Goal: Transaction & Acquisition: Purchase product/service

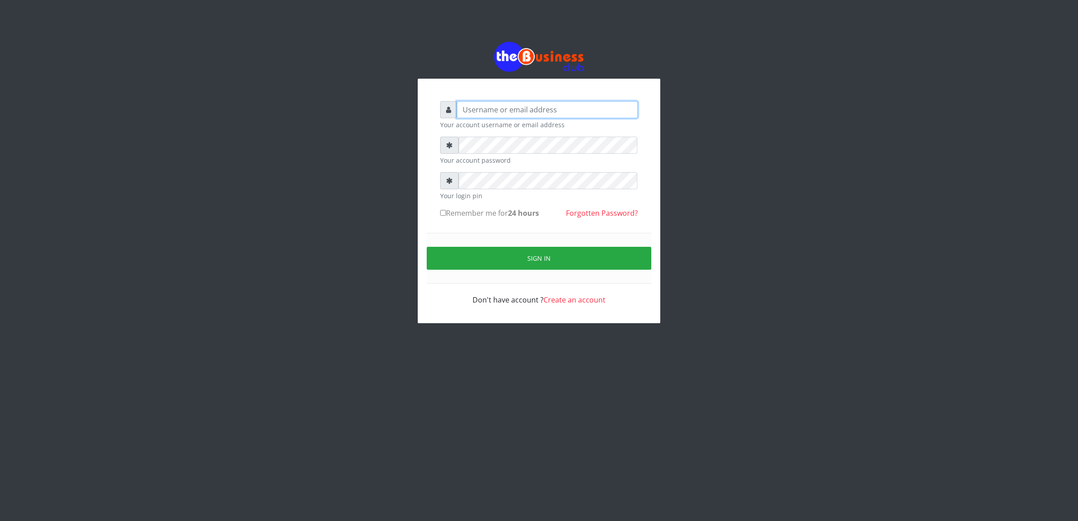
type input "cherpher"
click at [451, 216] on label "Remember me for 24 hours" at bounding box center [489, 213] width 99 height 11
click at [446, 216] on input "Remember me for 24 hours" at bounding box center [443, 213] width 6 height 6
checkbox input "true"
click at [461, 253] on button "Sign in" at bounding box center [539, 258] width 225 height 23
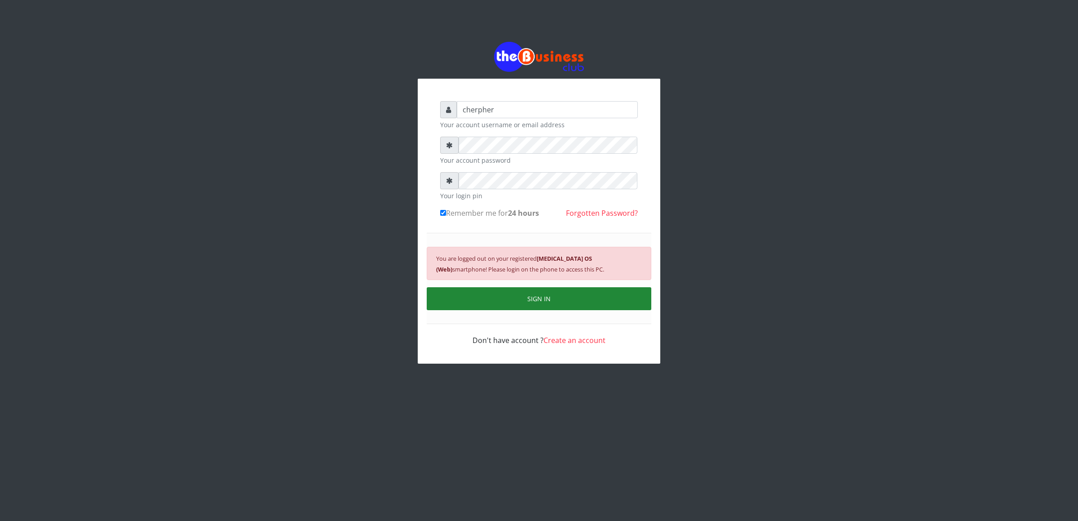
click at [466, 298] on button "SIGN IN" at bounding box center [539, 298] width 225 height 23
click at [466, 298] on div "You are logged out on your registered Android 10 OS (Web) smartphone! Please lo…" at bounding box center [539, 278] width 225 height 91
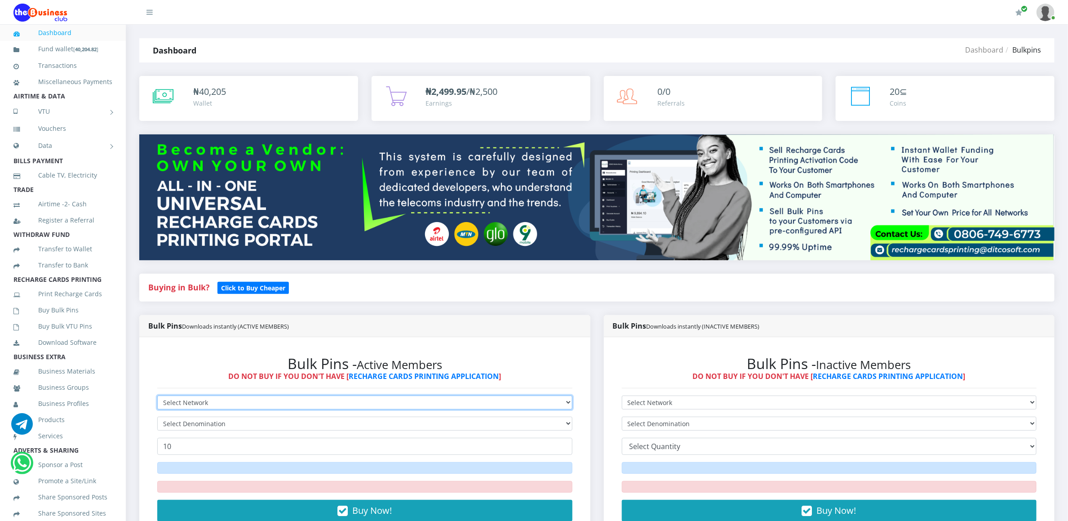
click at [236, 404] on select "Select Network MTN Globacom 9Mobile Airtel" at bounding box center [364, 402] width 415 height 14
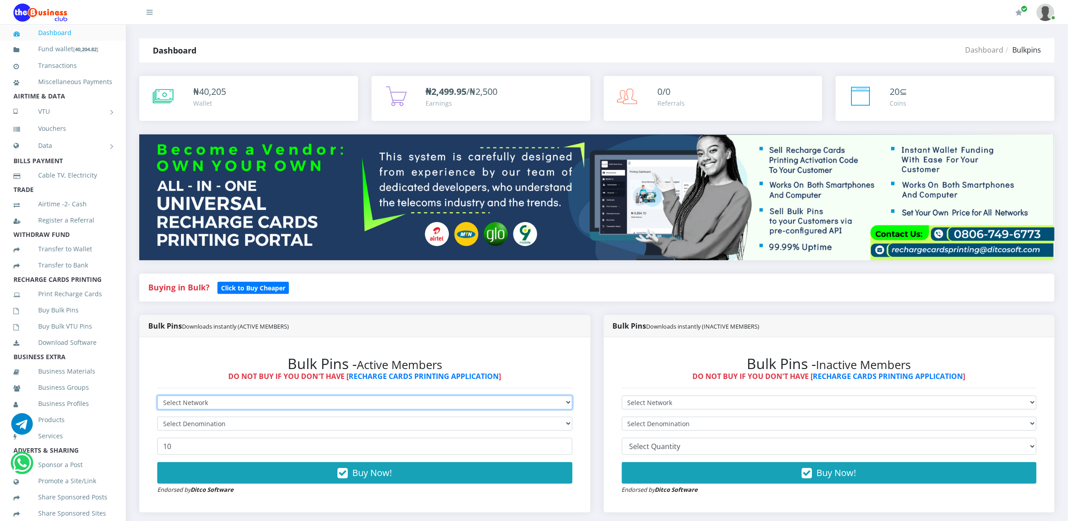
select select "MTN"
click at [157, 397] on select "Select Network MTN Globacom 9Mobile Airtel" at bounding box center [364, 402] width 415 height 14
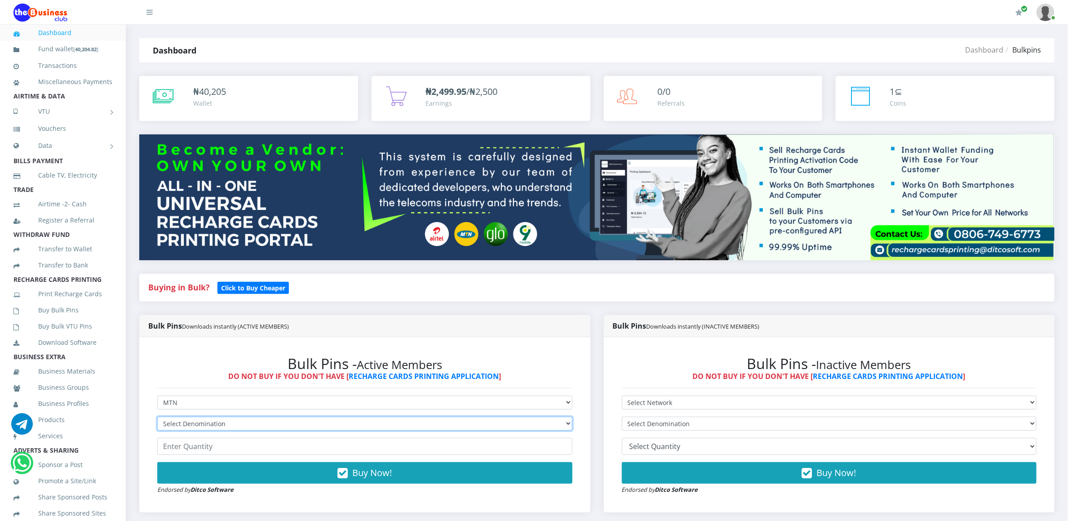
click at [225, 424] on select "Select Denomination MTN NGN100 - ₦96.94 MTN NGN200 - ₦193.88 MTN NGN400 - ₦387.…" at bounding box center [364, 423] width 415 height 14
select select "96.94-100"
click at [157, 418] on select "Select Denomination MTN NGN100 - ₦96.94 MTN NGN200 - ₦193.88 MTN NGN400 - ₦387.…" at bounding box center [364, 423] width 415 height 14
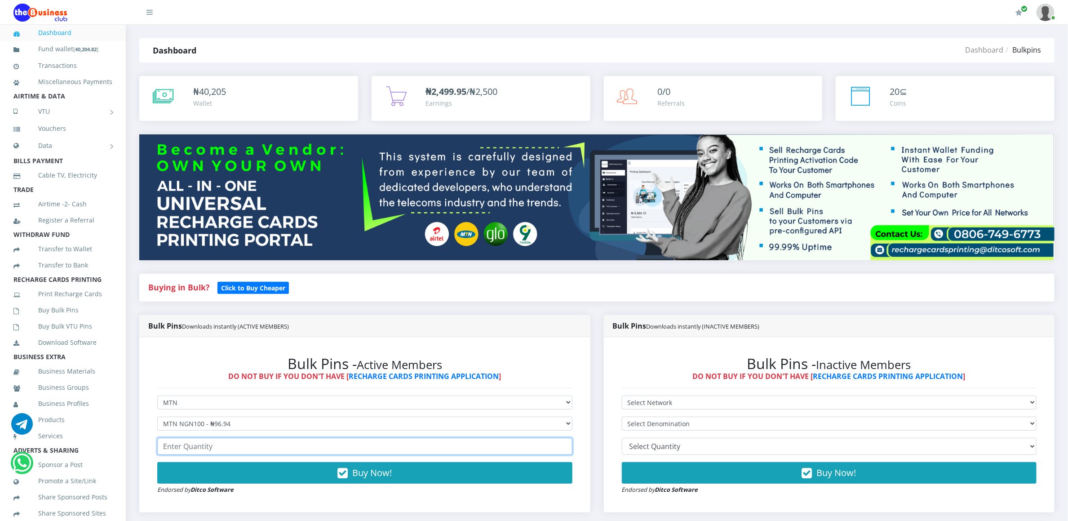
click at [195, 444] on input "number" at bounding box center [364, 446] width 415 height 17
type input "1"
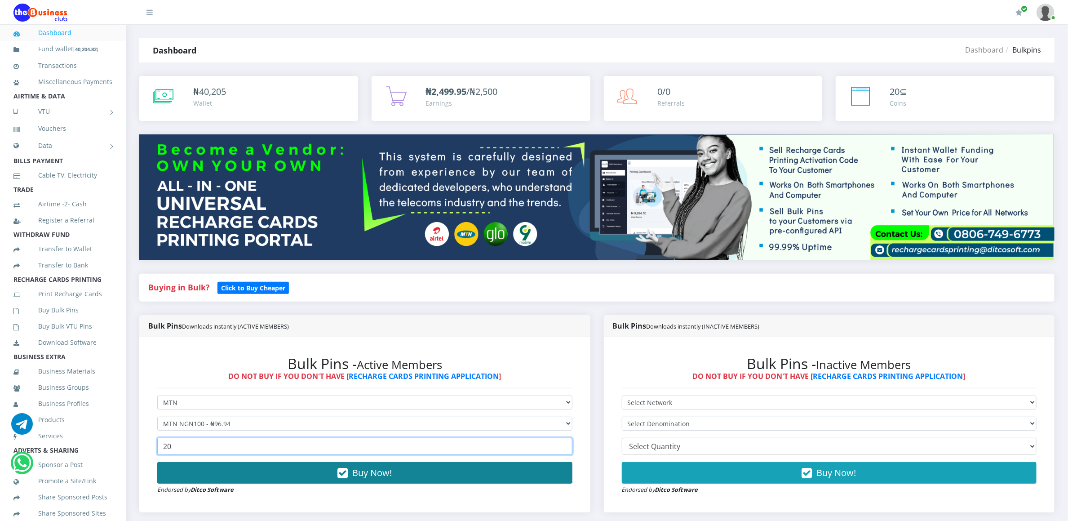
type input "20"
click at [199, 471] on button "Buy Now!" at bounding box center [364, 473] width 415 height 22
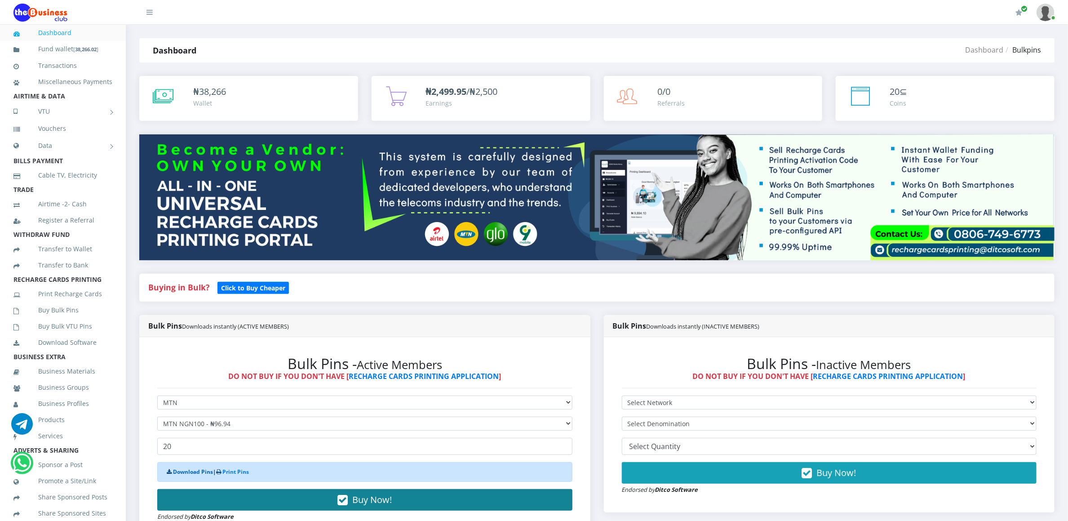
click at [199, 471] on link "Download Pins" at bounding box center [193, 472] width 40 height 8
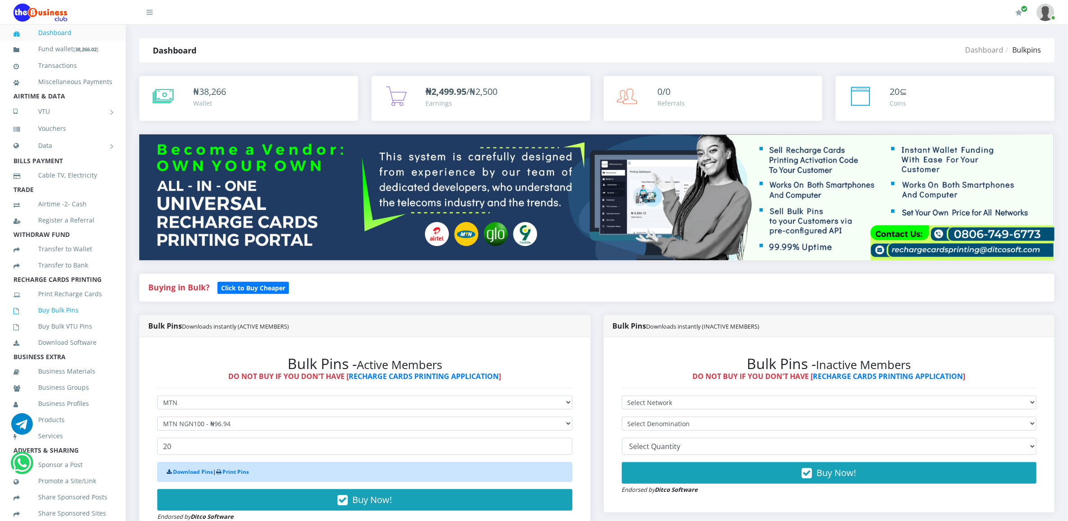
click at [60, 320] on link "Buy Bulk Pins" at bounding box center [62, 310] width 99 height 21
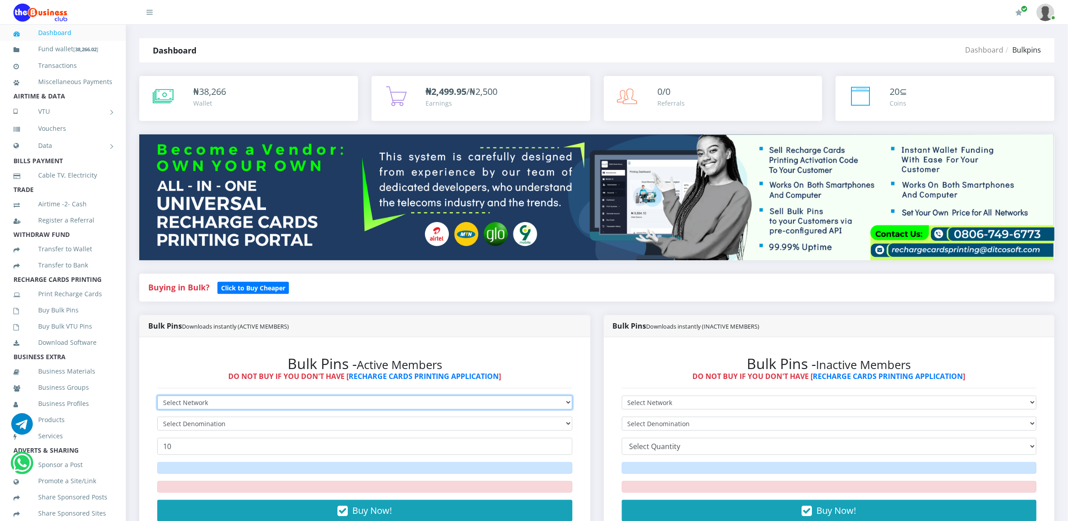
click at [181, 402] on select "Select Network MTN Globacom 9Mobile Airtel" at bounding box center [364, 402] width 415 height 14
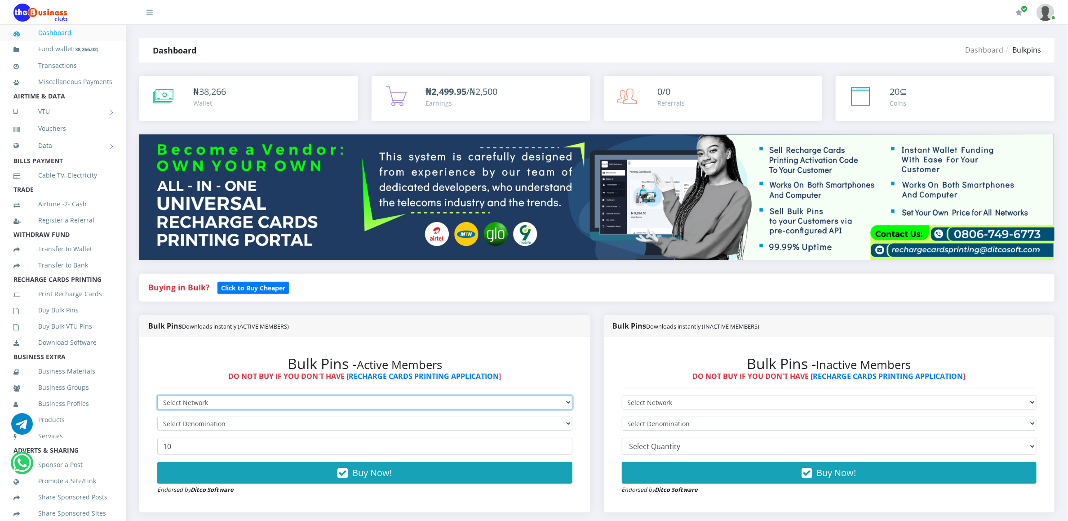
select select "MTN"
click at [157, 397] on select "Select Network MTN Globacom 9Mobile Airtel" at bounding box center [364, 402] width 415 height 14
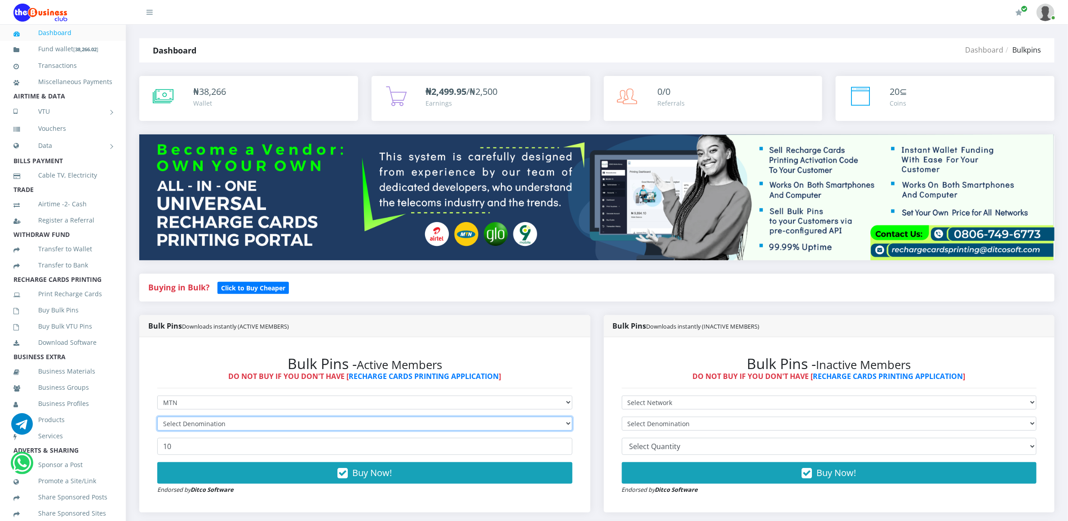
click at [178, 421] on select "Select Denomination" at bounding box center [364, 423] width 415 height 14
click at [178, 424] on select "Select Denomination" at bounding box center [364, 423] width 415 height 14
click at [186, 423] on select "Select Denomination" at bounding box center [364, 423] width 415 height 14
click at [186, 422] on select "Select Denomination MTN NGN100 - ₦96.94 MTN NGN200 - ₦193.88 MTN NGN400 - ₦387.…" at bounding box center [364, 423] width 415 height 14
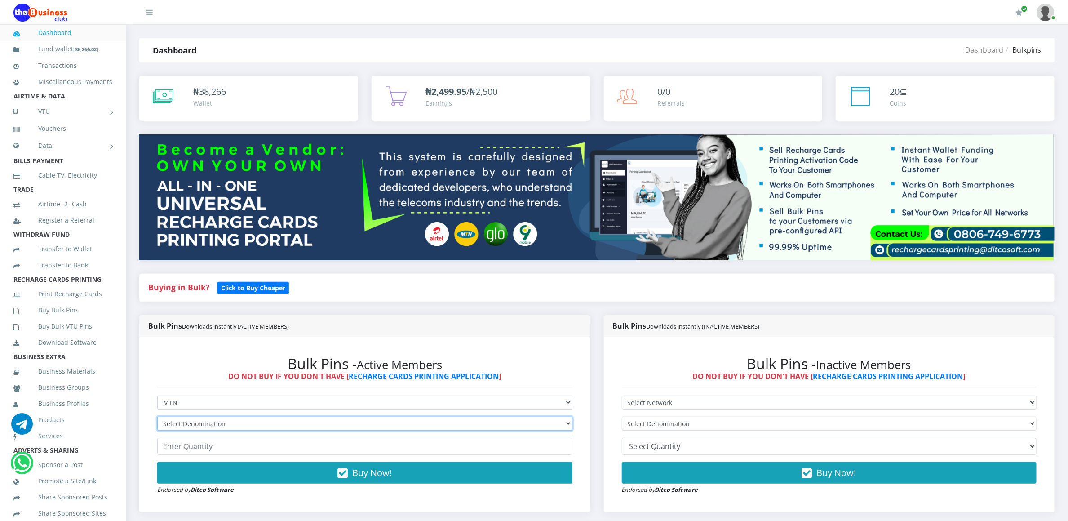
select select "193.88-200"
click at [157, 418] on select "Select Denomination MTN NGN100 - ₦96.94 MTN NGN200 - ₦193.88 MTN NGN400 - ₦387.…" at bounding box center [364, 423] width 415 height 14
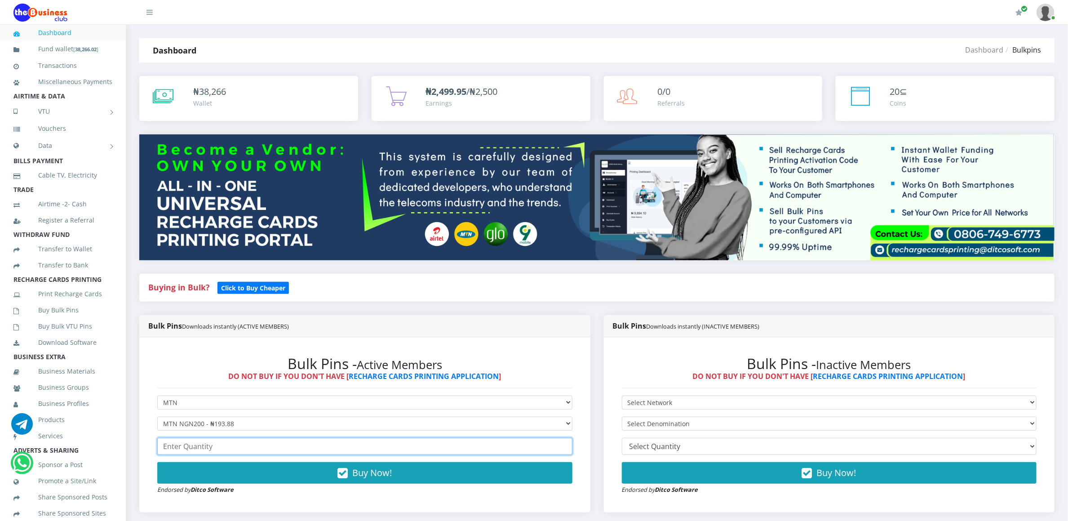
click at [166, 451] on input "number" at bounding box center [364, 446] width 415 height 17
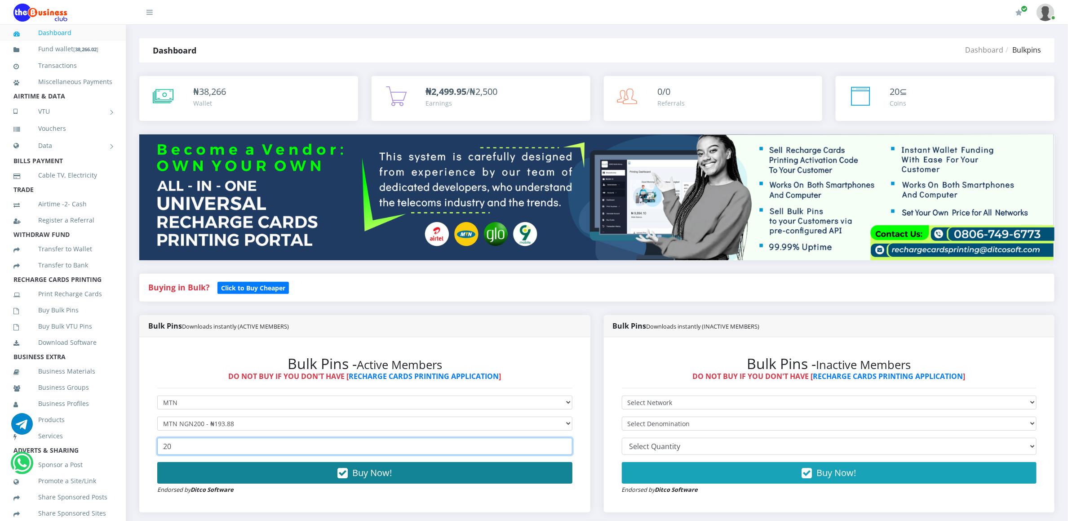
type input "20"
click at [169, 475] on button "Buy Now!" at bounding box center [364, 473] width 415 height 22
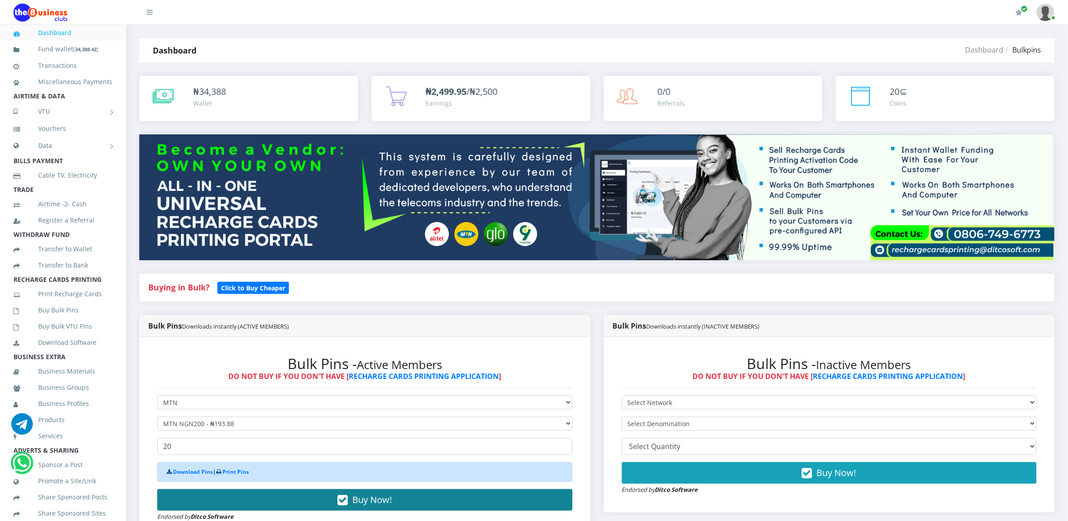
click at [169, 474] on icon at bounding box center [169, 471] width 5 height 5
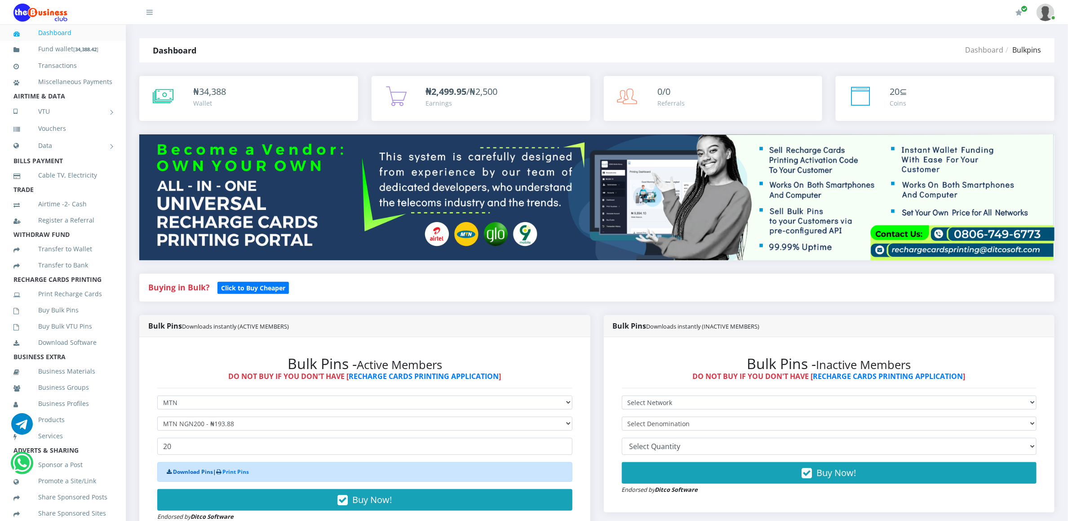
click at [175, 474] on link "Download Pins" at bounding box center [193, 472] width 40 height 8
click at [55, 320] on link "Buy Bulk Pins" at bounding box center [62, 310] width 99 height 21
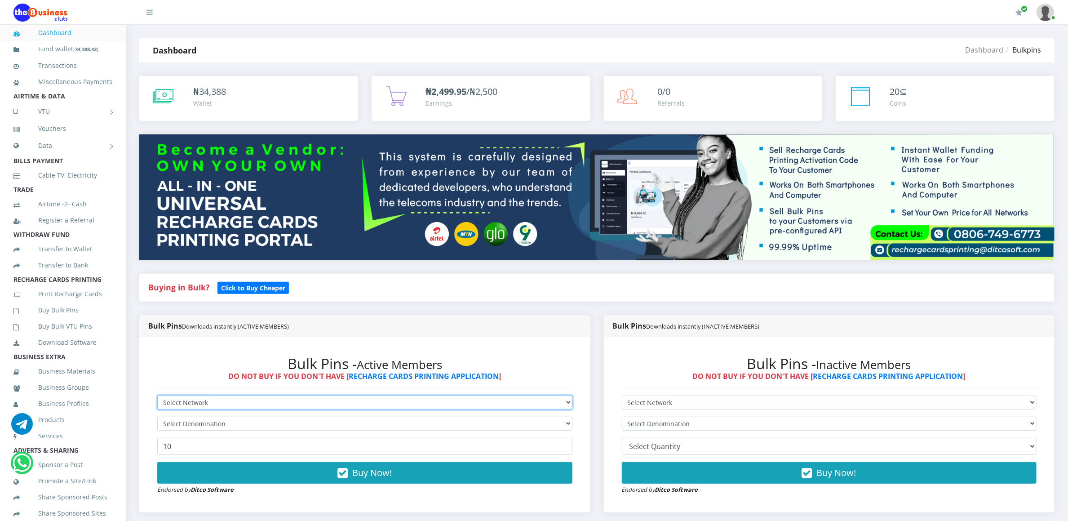
click at [170, 407] on select "Select Network MTN Globacom 9Mobile Airtel" at bounding box center [364, 402] width 415 height 14
select select "MTN"
click at [157, 397] on select "Select Network MTN Globacom 9Mobile Airtel" at bounding box center [364, 402] width 415 height 14
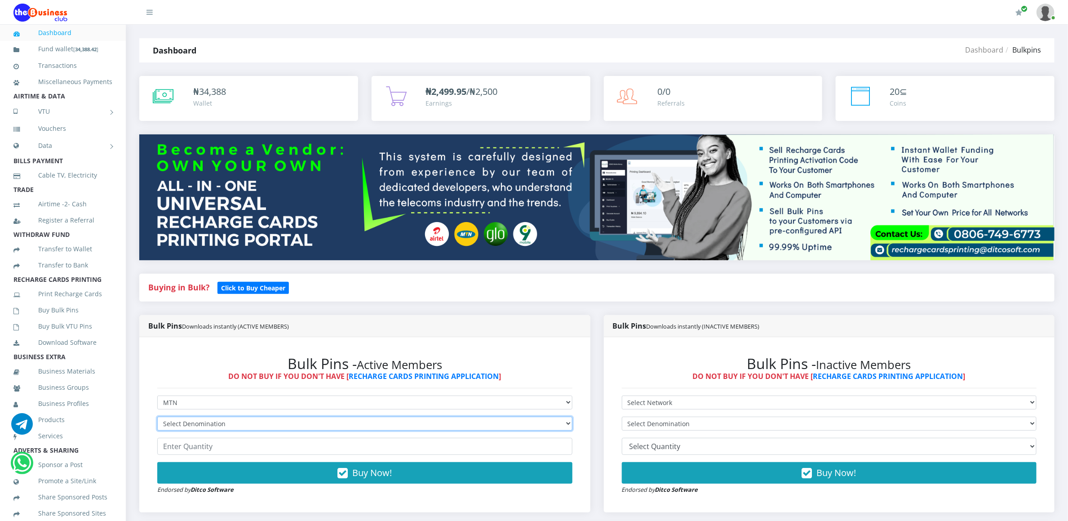
click at [170, 426] on select "Select Denomination MTN NGN100 - ₦96.94 MTN NGN200 - ₦193.88 MTN NGN400 - ₦387.…" at bounding box center [364, 423] width 415 height 14
select select "484.7-500"
click at [157, 418] on select "Select Denomination MTN NGN100 - ₦96.94 MTN NGN200 - ₦193.88 MTN NGN400 - ₦387.…" at bounding box center [364, 423] width 415 height 14
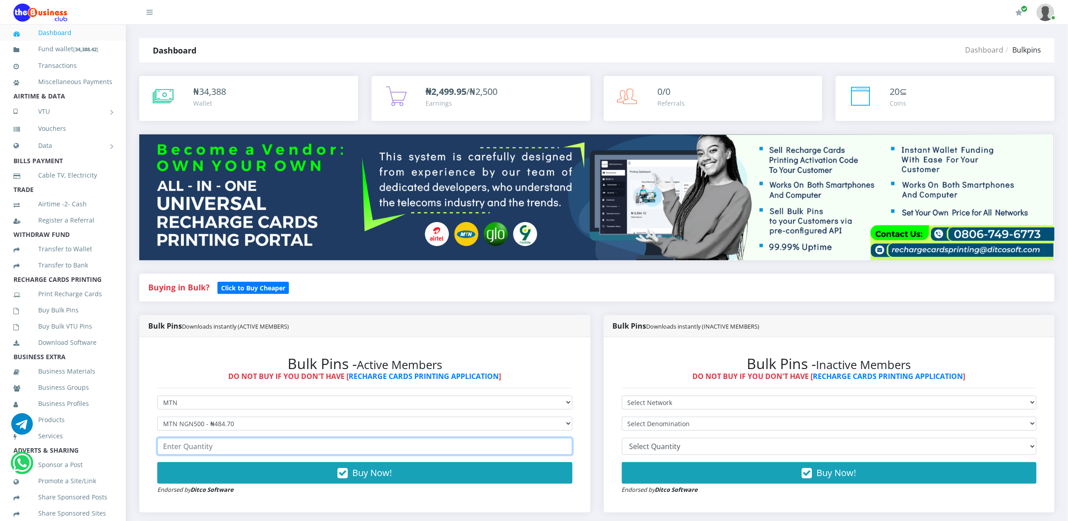
click at [170, 445] on input "number" at bounding box center [364, 446] width 415 height 17
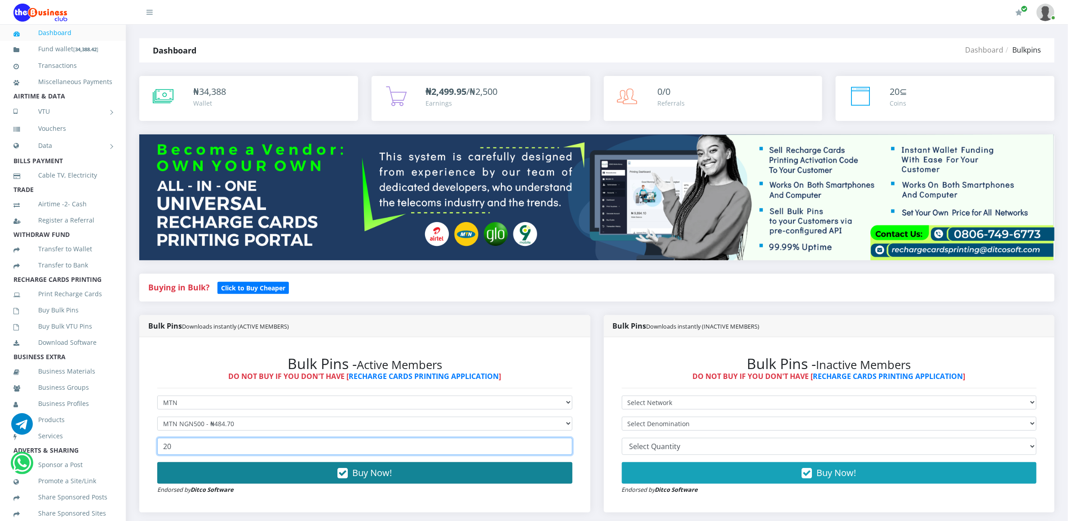
type input "20"
click at [169, 469] on button "Buy Now!" at bounding box center [364, 473] width 415 height 22
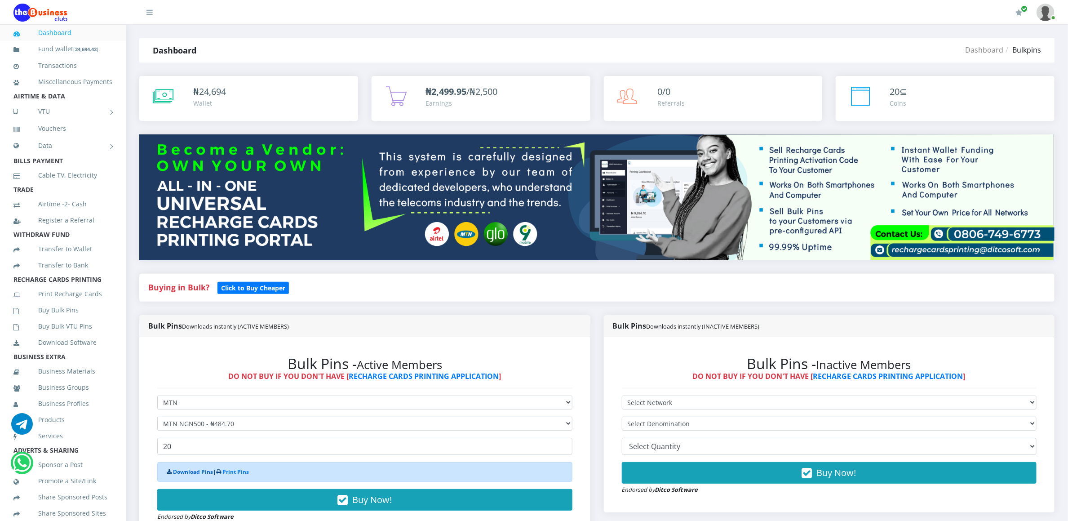
click at [180, 472] on link "Download Pins" at bounding box center [193, 472] width 40 height 8
click at [60, 320] on link "Buy Bulk Pins" at bounding box center [62, 310] width 99 height 21
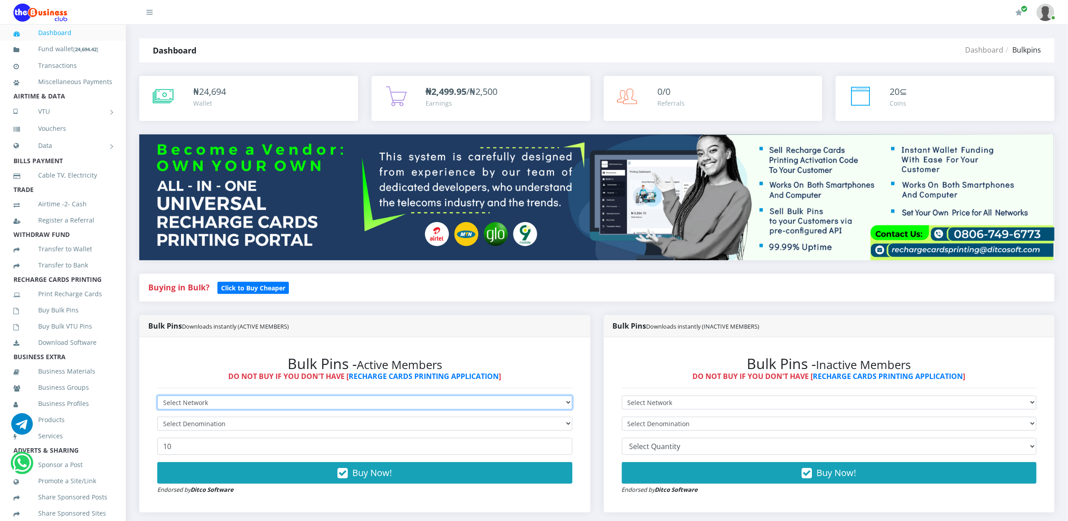
click at [168, 402] on select "Select Network MTN Globacom 9Mobile Airtel" at bounding box center [364, 402] width 415 height 14
select select "Airtel"
click at [157, 397] on select "Select Network MTN Globacom 9Mobile Airtel" at bounding box center [364, 402] width 415 height 14
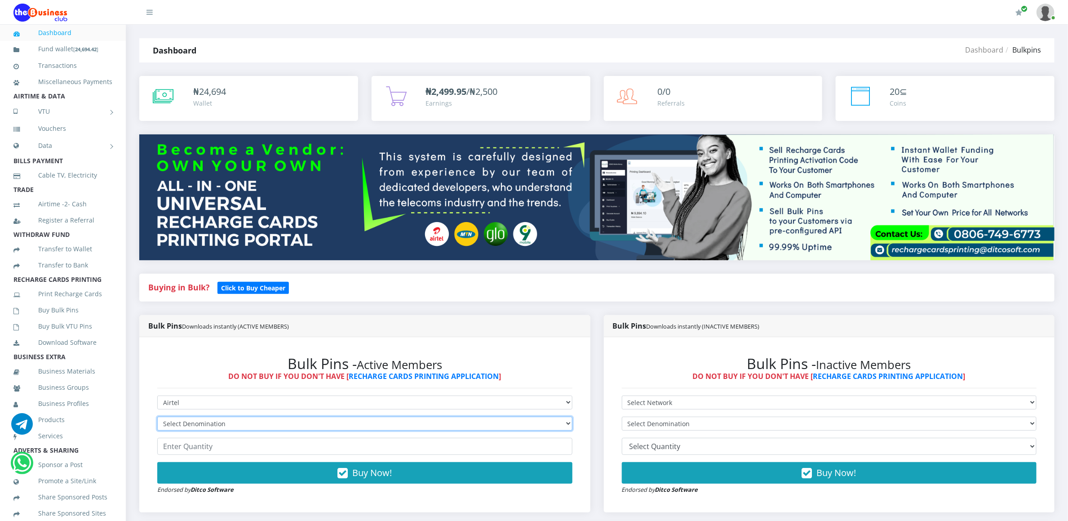
click at [170, 424] on select "Select Denomination Airtel NGN100 - ₦96.36 Airtel NGN200 - ₦192.72 Airtel NGN50…" at bounding box center [364, 423] width 415 height 14
select select "96.36-100"
click at [157, 418] on select "Select Denomination Airtel NGN100 - ₦96.36 Airtel NGN200 - ₦192.72 Airtel NGN50…" at bounding box center [364, 423] width 415 height 14
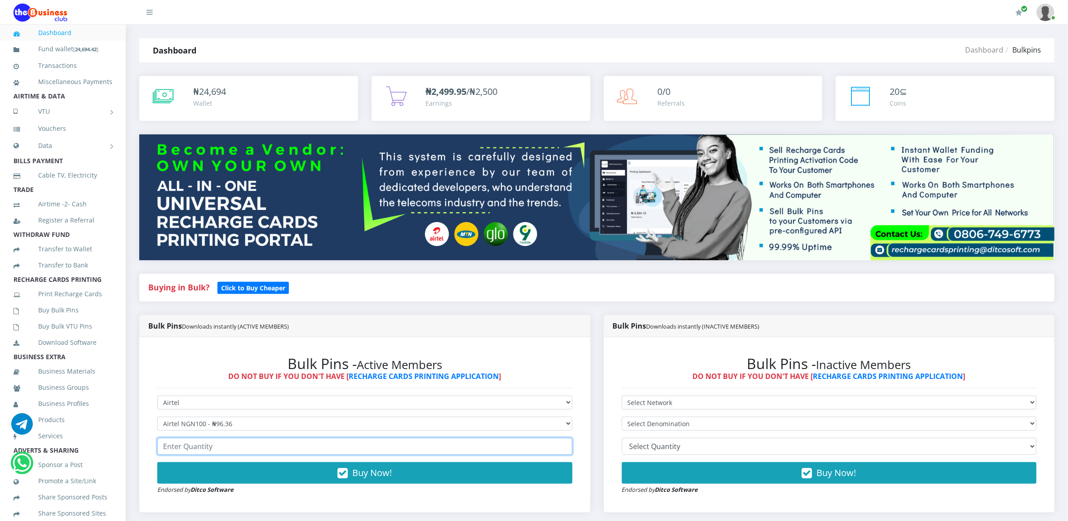
click at [173, 442] on input "number" at bounding box center [364, 446] width 415 height 17
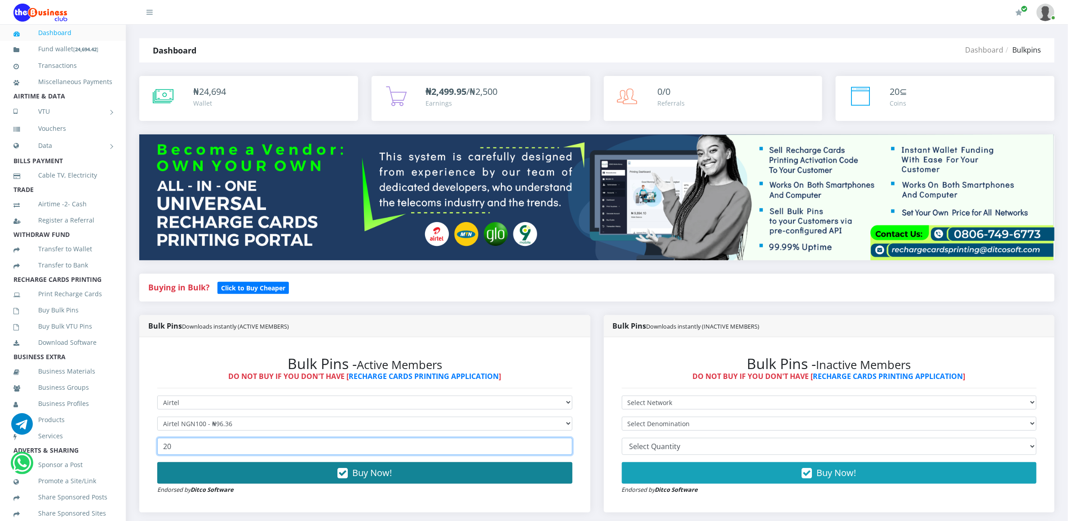
type input "20"
click at [173, 466] on button "Buy Now!" at bounding box center [364, 473] width 415 height 22
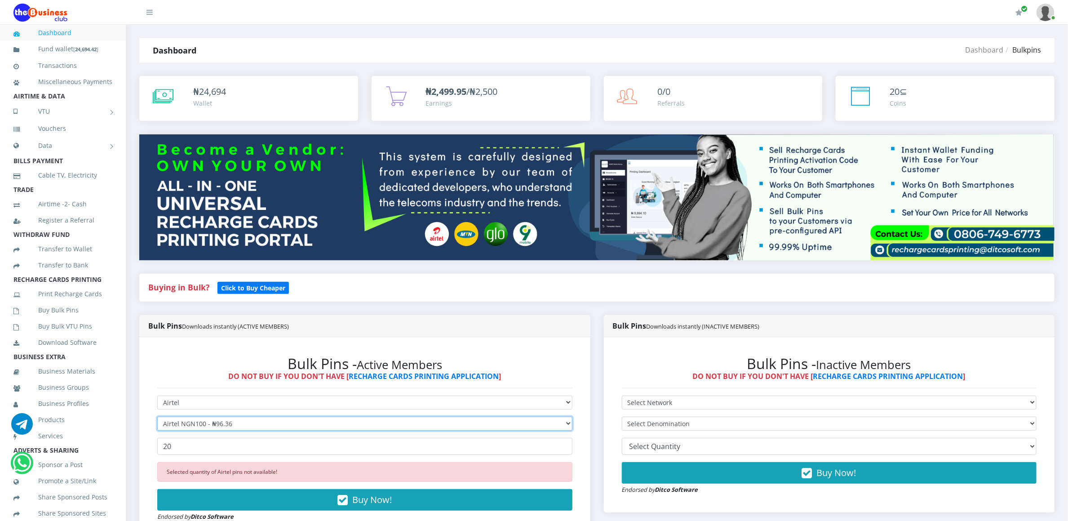
click at [193, 425] on select "Select Denomination Airtel NGN100 - ₦96.36 Airtel NGN200 - ₦192.72 Airtel NGN50…" at bounding box center [364, 423] width 415 height 14
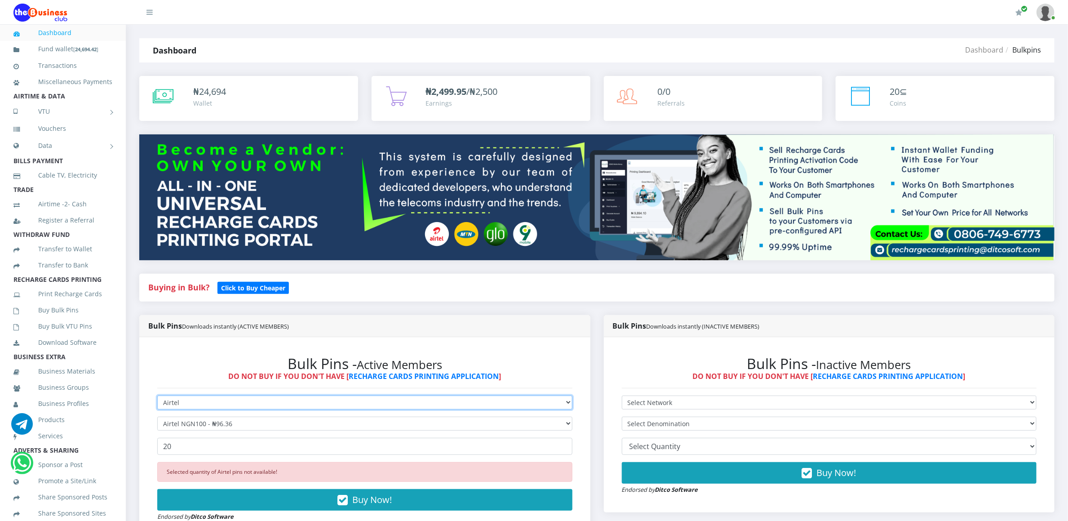
click at [193, 401] on select "Select Network MTN Globacom 9Mobile Airtel" at bounding box center [364, 402] width 415 height 14
select select "Glo"
click at [157, 397] on select "Select Network MTN Globacom 9Mobile Airtel" at bounding box center [364, 402] width 415 height 14
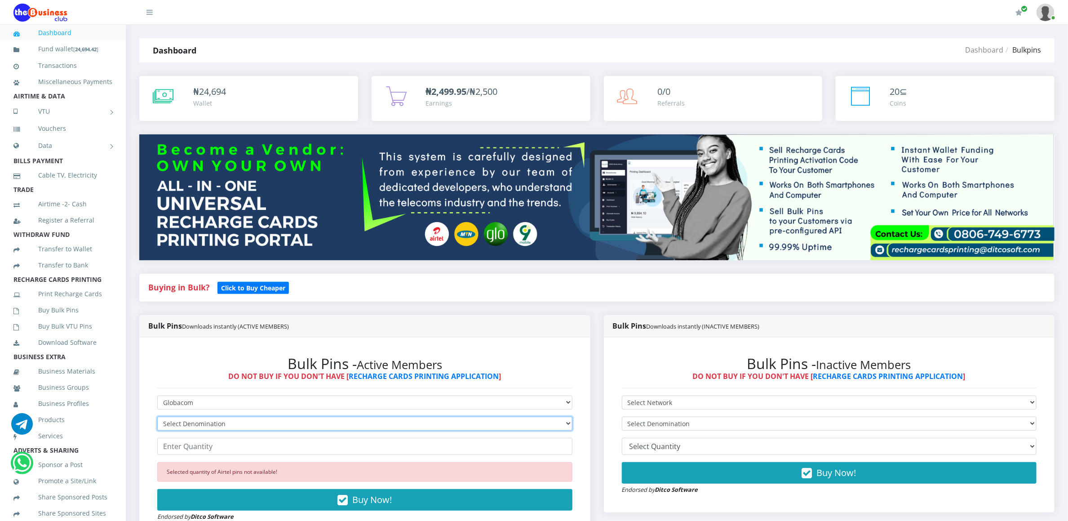
click at [181, 420] on select "Select Denomination Glo NGN100 - ₦96.45 Glo NGN200 - ₦192.90 Glo NGN500 - ₦482.…" at bounding box center [364, 423] width 415 height 14
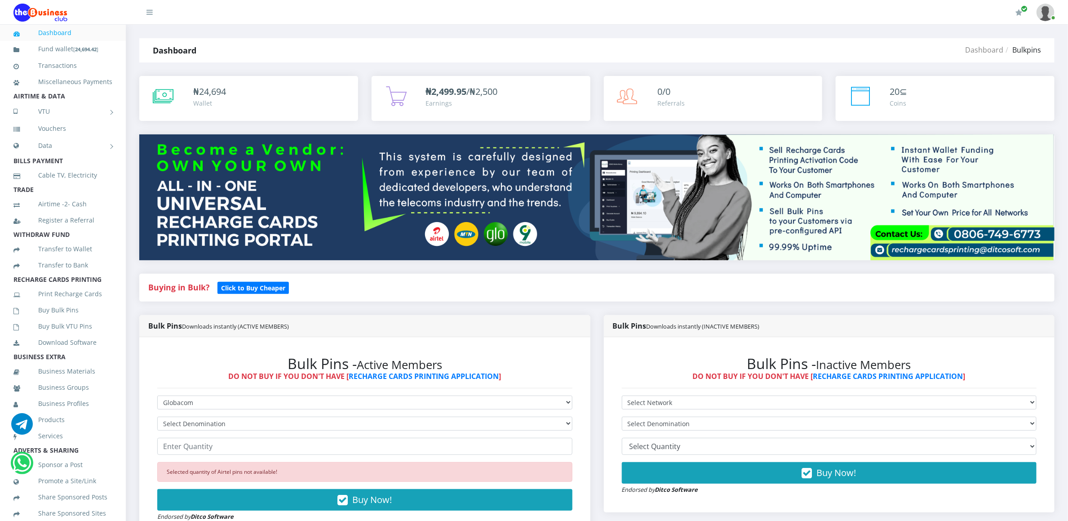
click at [155, 468] on div "Bulk Pins - Active Members DO NOT BUY IF YOU DON'T HAVE [ RECHARGE CARDS PRINTI…" at bounding box center [364, 438] width 433 height 185
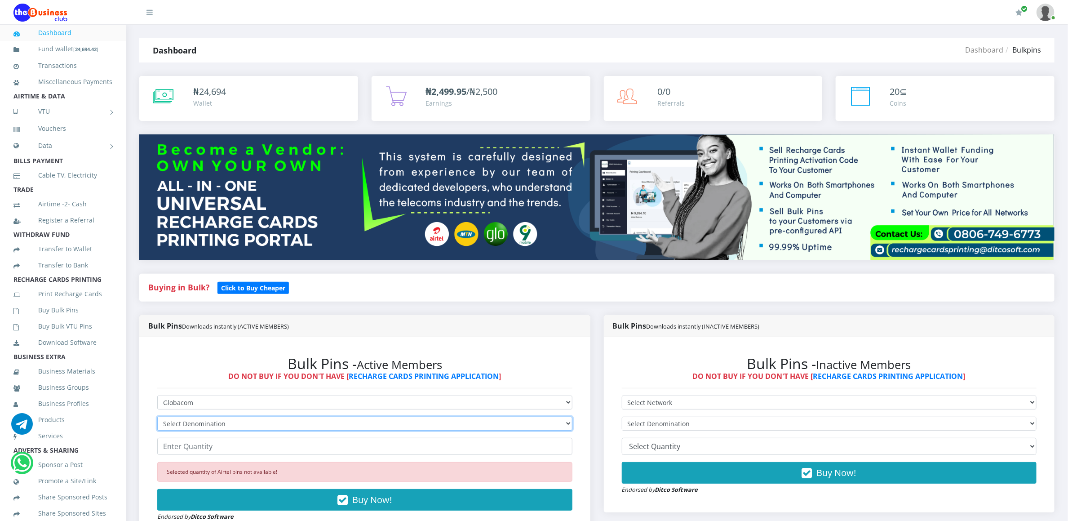
click at [178, 429] on select "Select Denomination Glo NGN100 - ₦96.45 Glo NGN200 - ₦192.90 Glo NGN500 - ₦482.…" at bounding box center [364, 423] width 415 height 14
select select "96.45-100"
click at [157, 418] on select "Select Denomination Glo NGN100 - ₦96.45 Glo NGN200 - ₦192.90 Glo NGN500 - ₦482.…" at bounding box center [364, 423] width 415 height 14
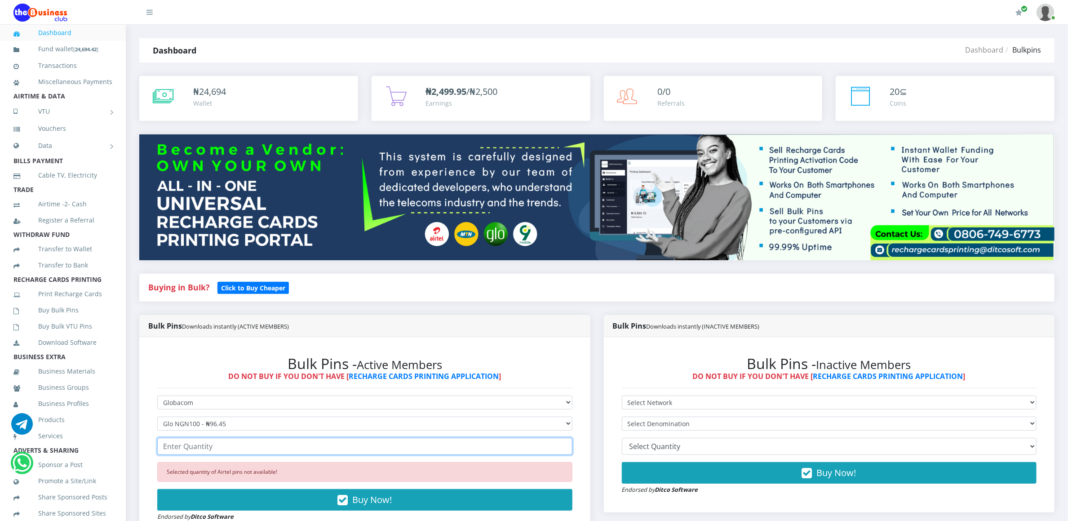
click at [181, 447] on input "number" at bounding box center [364, 446] width 415 height 17
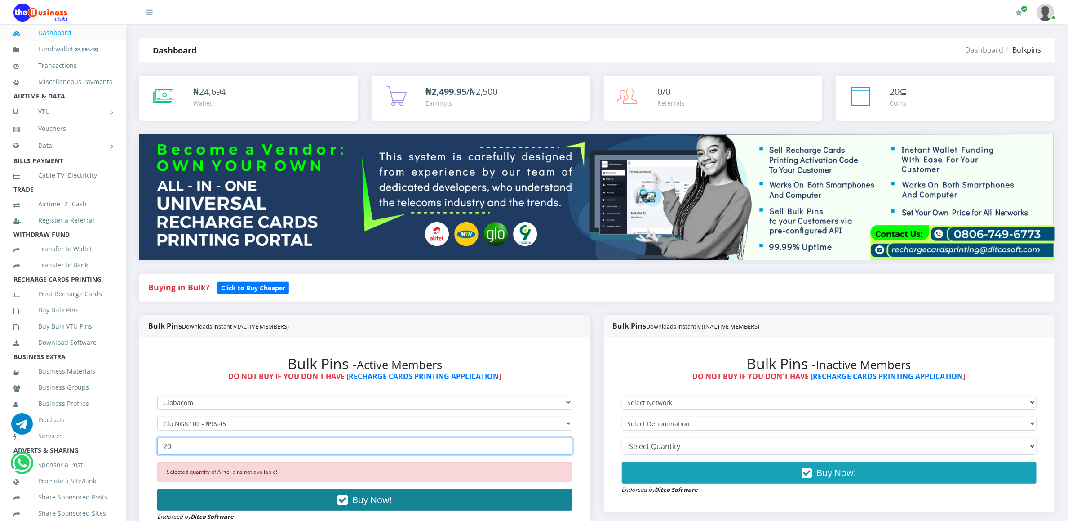
type input "20"
click at [177, 496] on button "Buy Now!" at bounding box center [364, 500] width 415 height 22
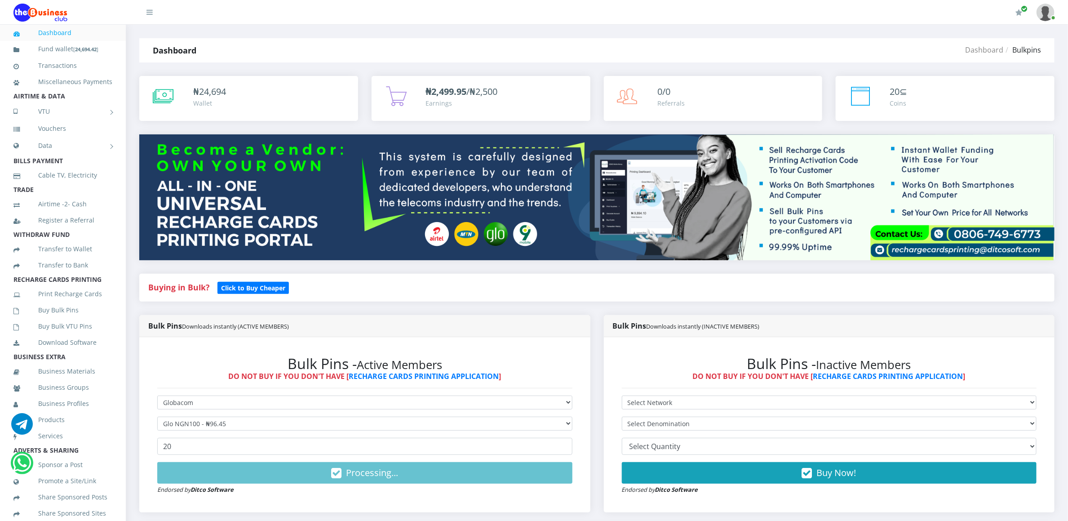
click at [177, 496] on div "Bulk Pins - Active Members DO NOT BUY IF YOU DON'T HAVE [ RECHARGE CARDS PRINTI…" at bounding box center [364, 425] width 433 height 158
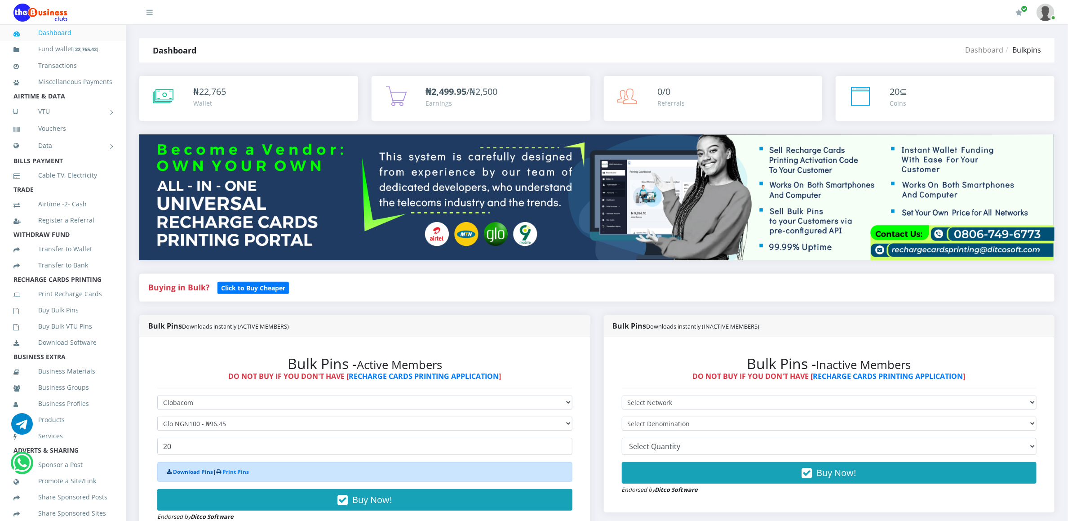
click at [186, 475] on link "Download Pins" at bounding box center [193, 472] width 40 height 8
click at [53, 314] on link "Buy Bulk Pins" at bounding box center [62, 310] width 99 height 21
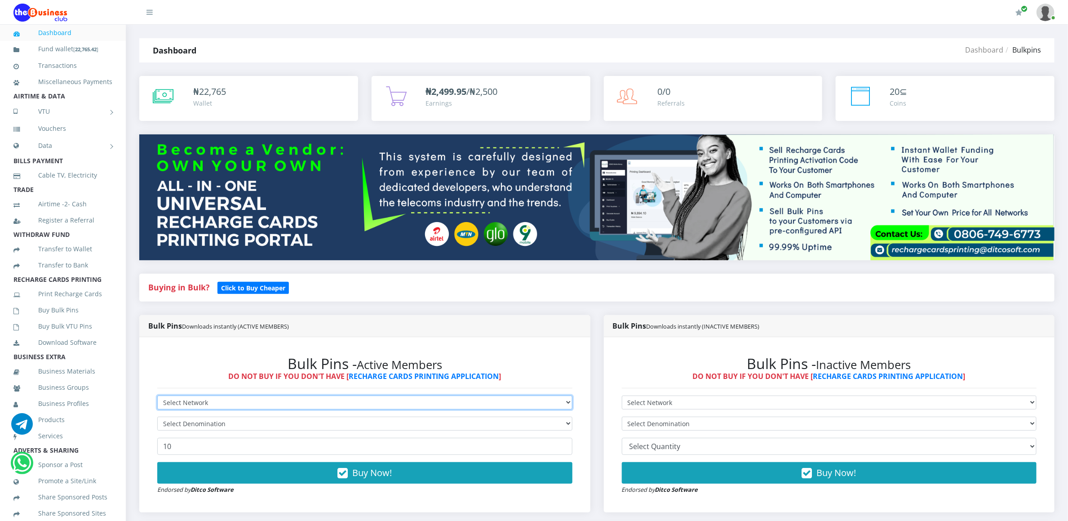
click at [171, 401] on select "Select Network MTN Globacom 9Mobile Airtel" at bounding box center [364, 402] width 415 height 14
select select "Glo"
click at [157, 397] on select "Select Network MTN Globacom 9Mobile Airtel" at bounding box center [364, 402] width 415 height 14
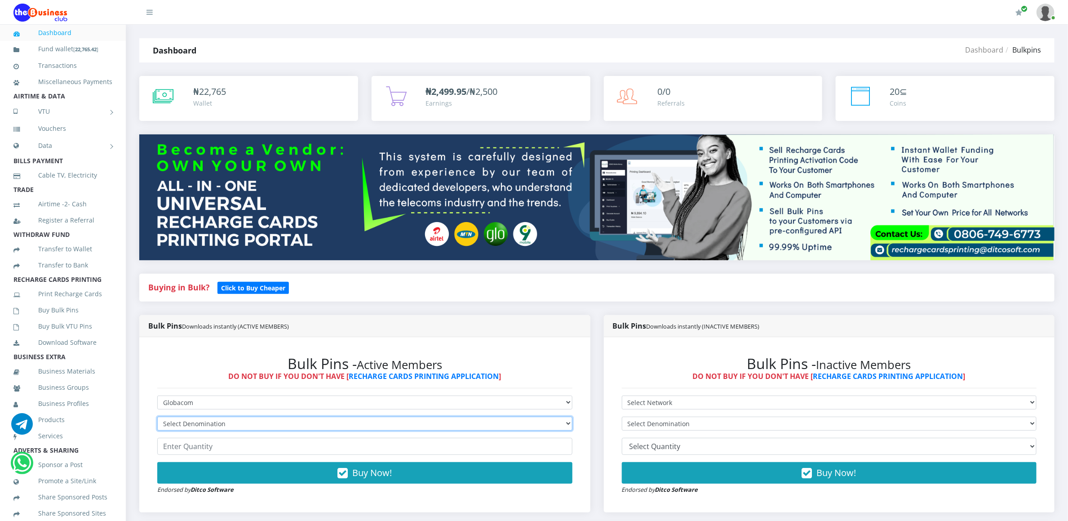
click at [169, 426] on select "Select Denomination Glo NGN100 - ₦96.45 Glo NGN200 - ₦192.90 Glo NGN500 - ₦482.…" at bounding box center [364, 423] width 415 height 14
select select "192.9-200"
click at [157, 418] on select "Select Denomination Glo NGN100 - ₦96.45 Glo NGN200 - ₦192.90 Glo NGN500 - ₦482.…" at bounding box center [364, 423] width 415 height 14
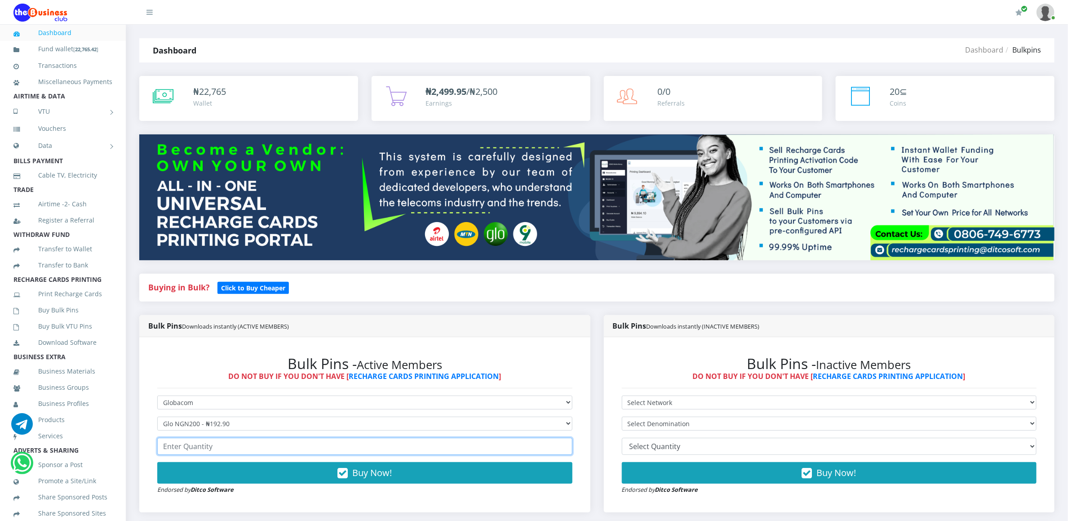
click at [178, 452] on input "number" at bounding box center [364, 446] width 415 height 17
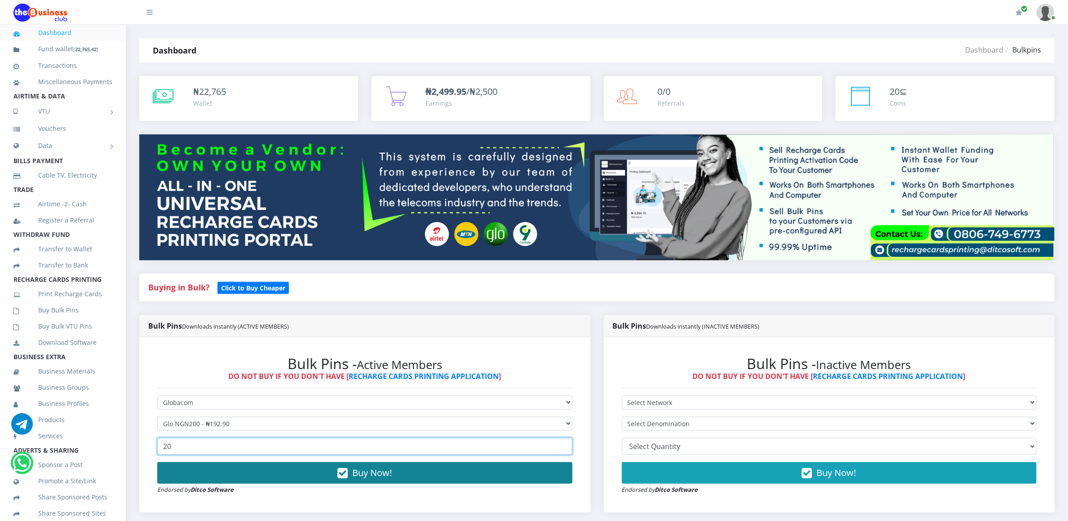
type input "20"
click at [177, 468] on button "Buy Now!" at bounding box center [364, 473] width 415 height 22
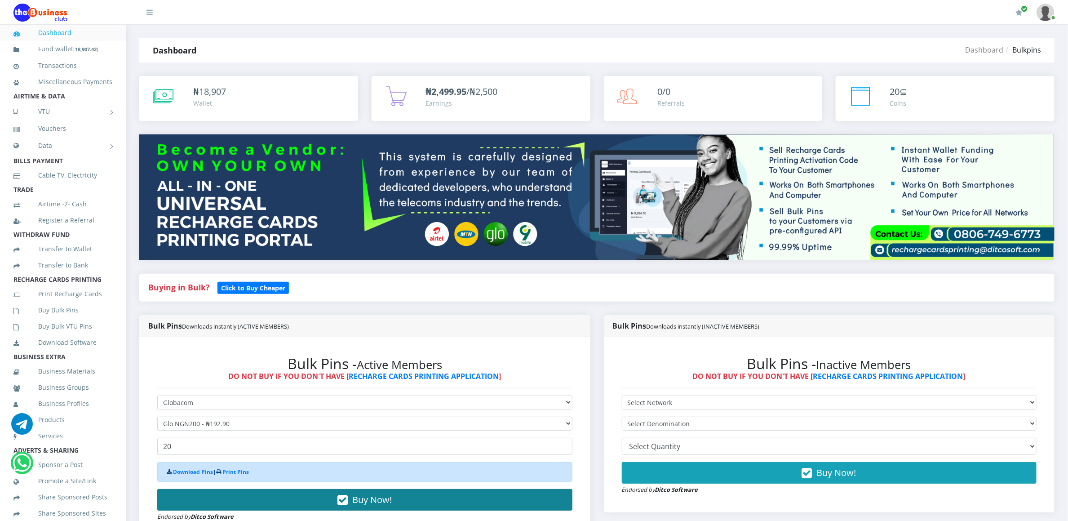
click at [177, 468] on div "Download Pins | Print Pins" at bounding box center [364, 472] width 415 height 20
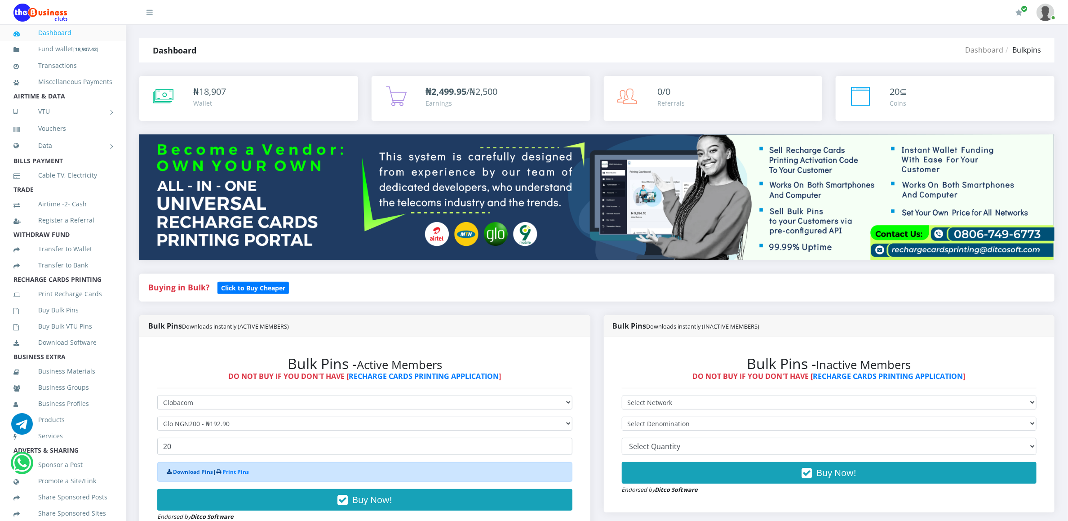
click at [181, 474] on link "Download Pins" at bounding box center [193, 472] width 40 height 8
click at [58, 314] on link "Buy Bulk Pins" at bounding box center [62, 310] width 99 height 21
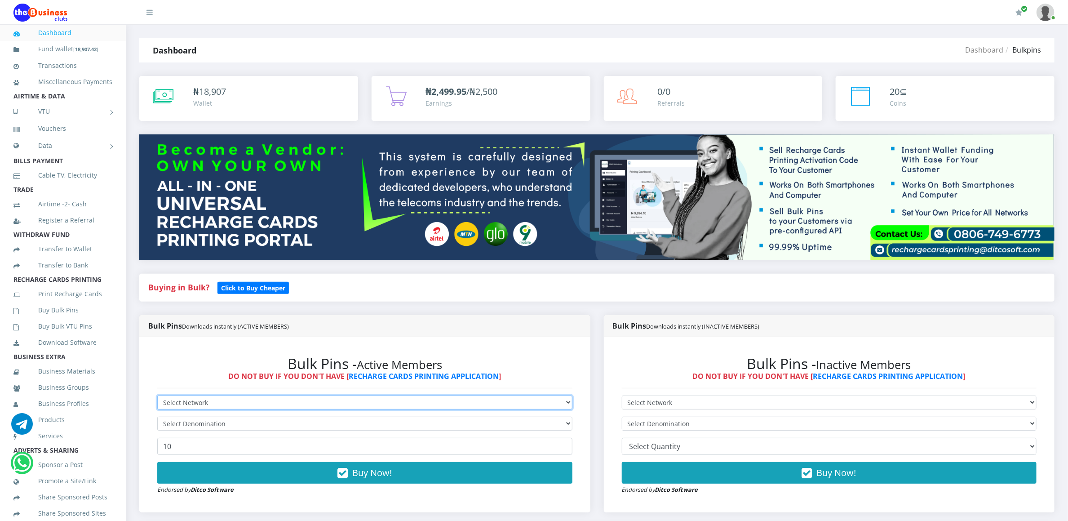
click at [163, 402] on select "Select Network MTN Globacom 9Mobile Airtel" at bounding box center [364, 402] width 415 height 14
select select "Glo"
click at [157, 397] on select "Select Network MTN Globacom 9Mobile Airtel" at bounding box center [364, 402] width 415 height 14
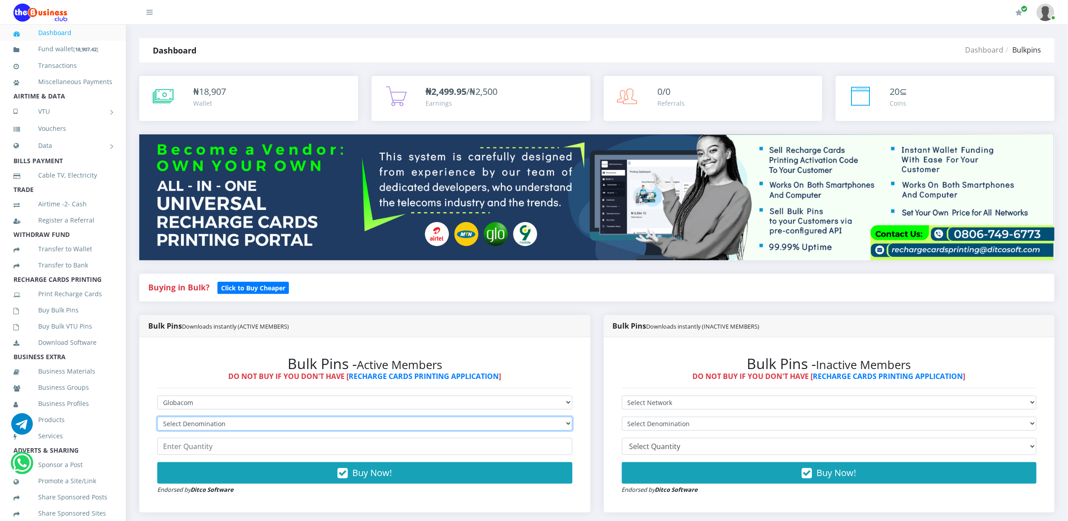
click at [170, 421] on select "Select Denomination Glo NGN100 - ₦96.45 Glo NGN200 - ₦192.90 Glo NGN500 - ₦482.…" at bounding box center [364, 423] width 415 height 14
select select "482.25-500"
click at [157, 418] on select "Select Denomination Glo NGN100 - ₦96.45 Glo NGN200 - ₦192.90 Glo NGN500 - ₦482.…" at bounding box center [364, 423] width 415 height 14
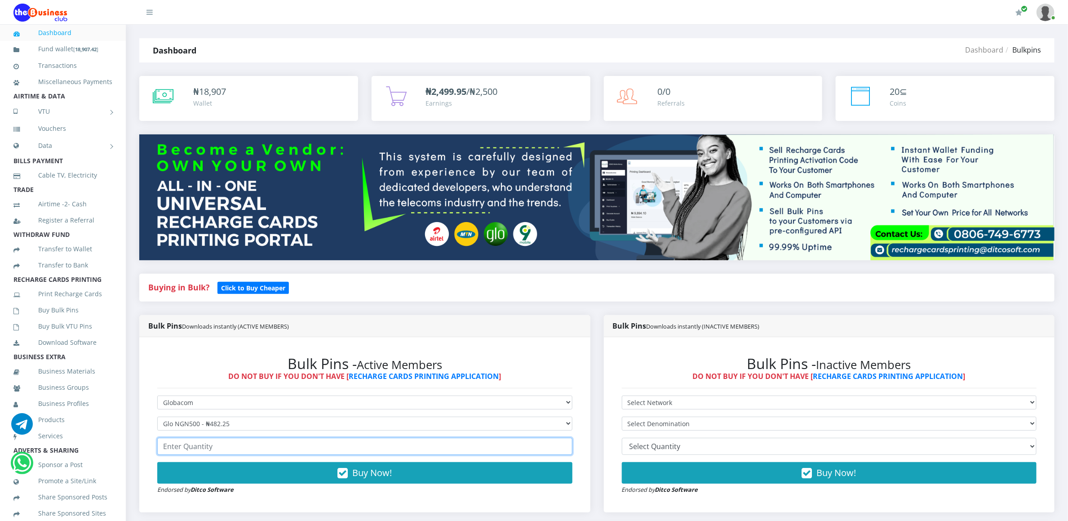
click at [179, 449] on input "number" at bounding box center [364, 446] width 415 height 17
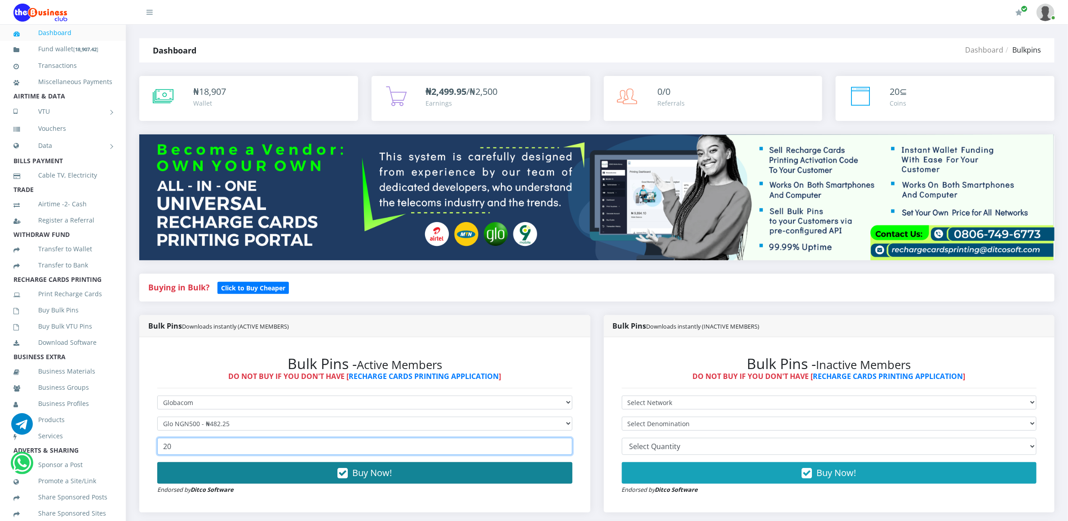
type input "20"
click at [179, 471] on button "Buy Now!" at bounding box center [364, 473] width 415 height 22
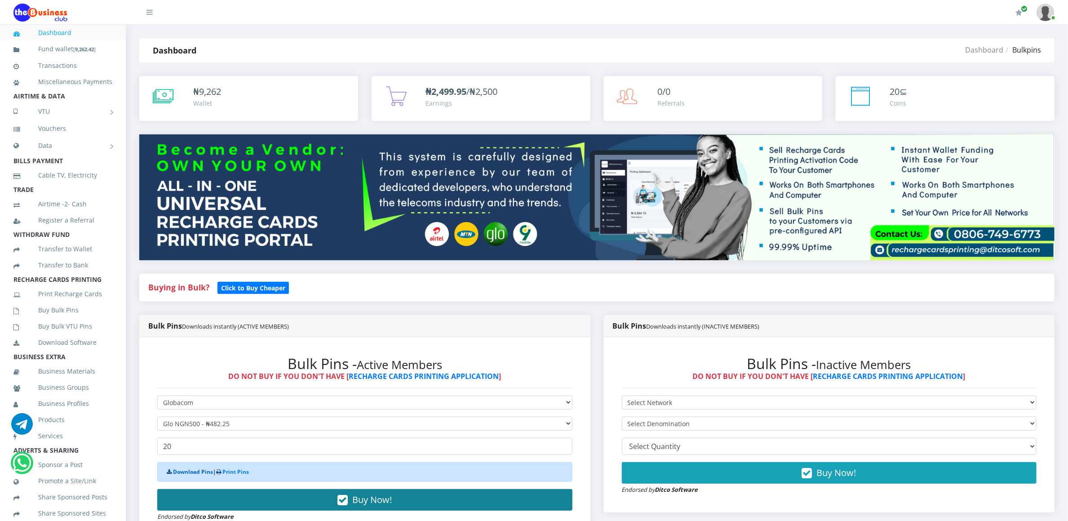
click at [179, 471] on link "Download Pins" at bounding box center [193, 472] width 40 height 8
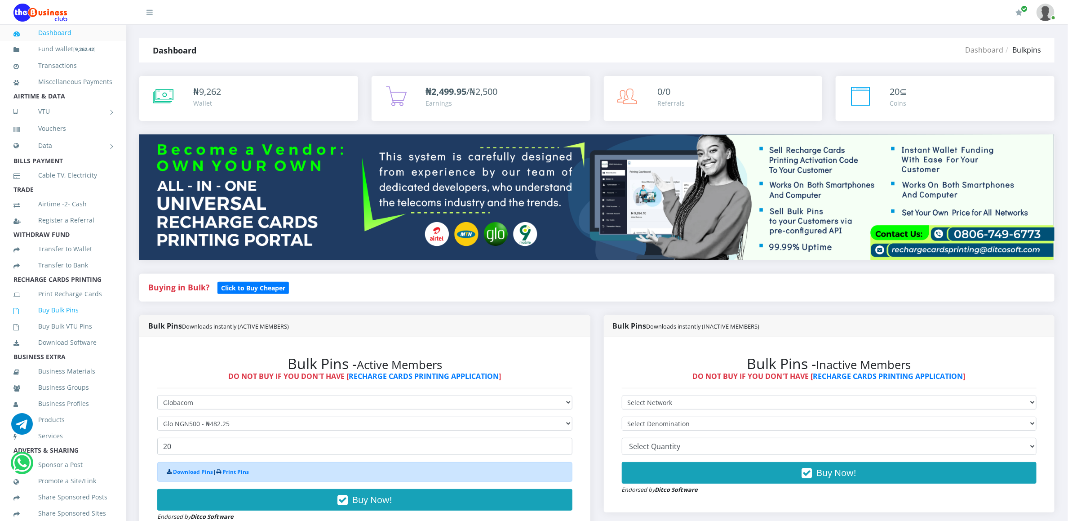
click at [67, 320] on link "Buy Bulk Pins" at bounding box center [62, 310] width 99 height 21
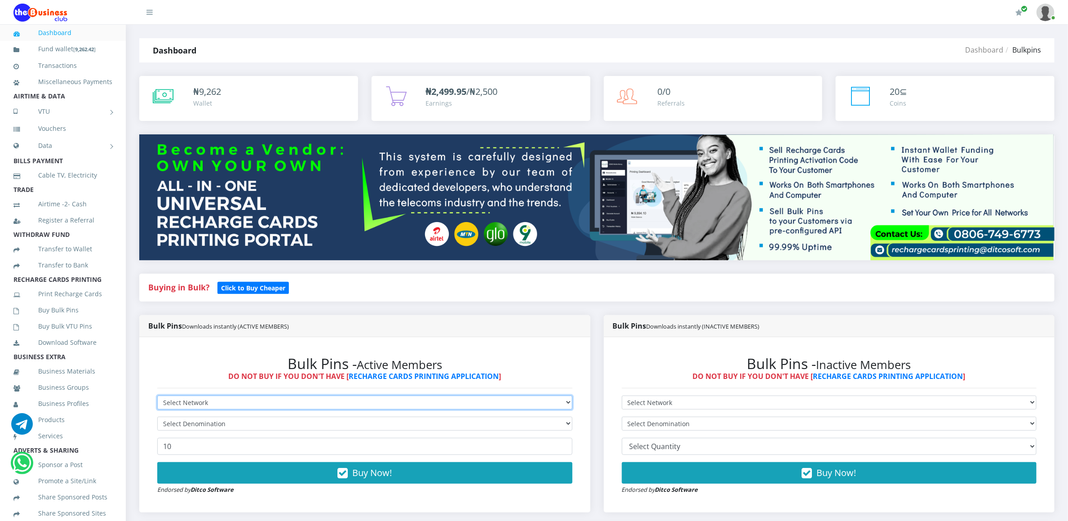
click at [166, 404] on select "Select Network MTN Globacom 9Mobile Airtel" at bounding box center [364, 402] width 415 height 14
select select "MTN"
click at [157, 397] on select "Select Network MTN Globacom 9Mobile Airtel" at bounding box center [364, 402] width 415 height 14
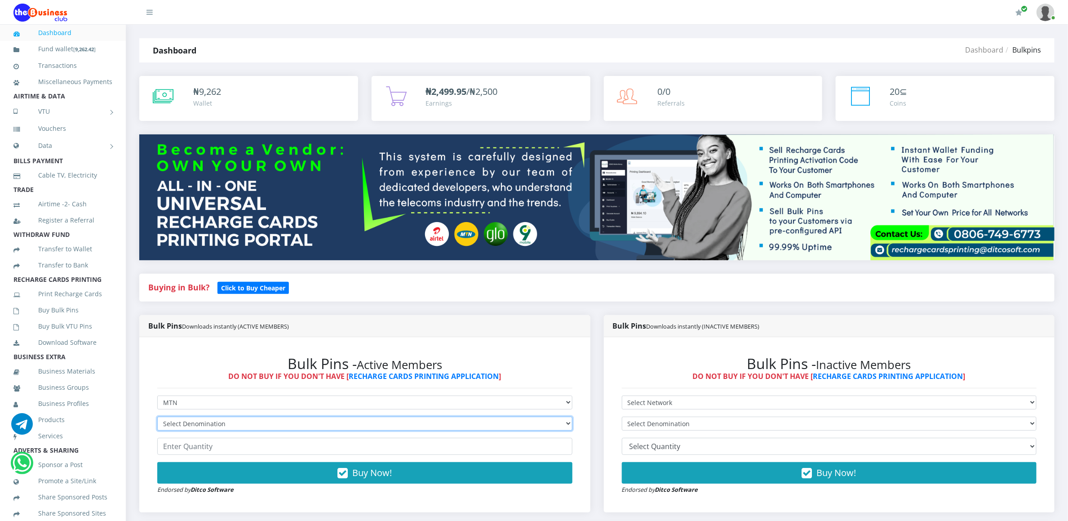
click at [169, 423] on select "Select Denomination MTN NGN100 - ₦96.94 MTN NGN200 - ₦193.88 MTN NGN400 - ₦387.…" at bounding box center [364, 423] width 415 height 14
select select "96.94-100"
click at [157, 418] on select "Select Denomination MTN NGN100 - ₦96.94 MTN NGN200 - ₦193.88 MTN NGN400 - ₦387.…" at bounding box center [364, 423] width 415 height 14
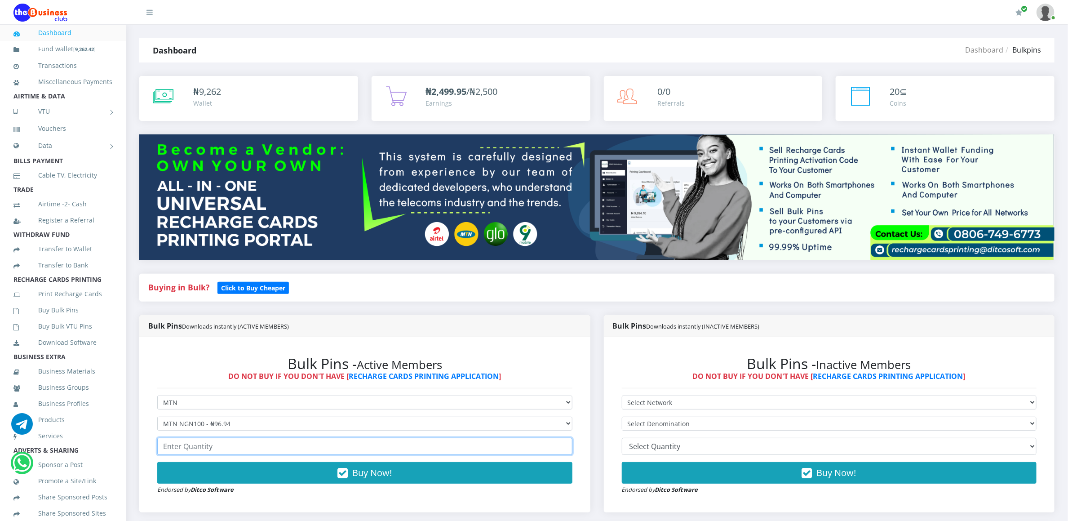
click at [186, 446] on input "number" at bounding box center [364, 446] width 415 height 17
click at [186, 446] on input "20" at bounding box center [364, 446] width 415 height 17
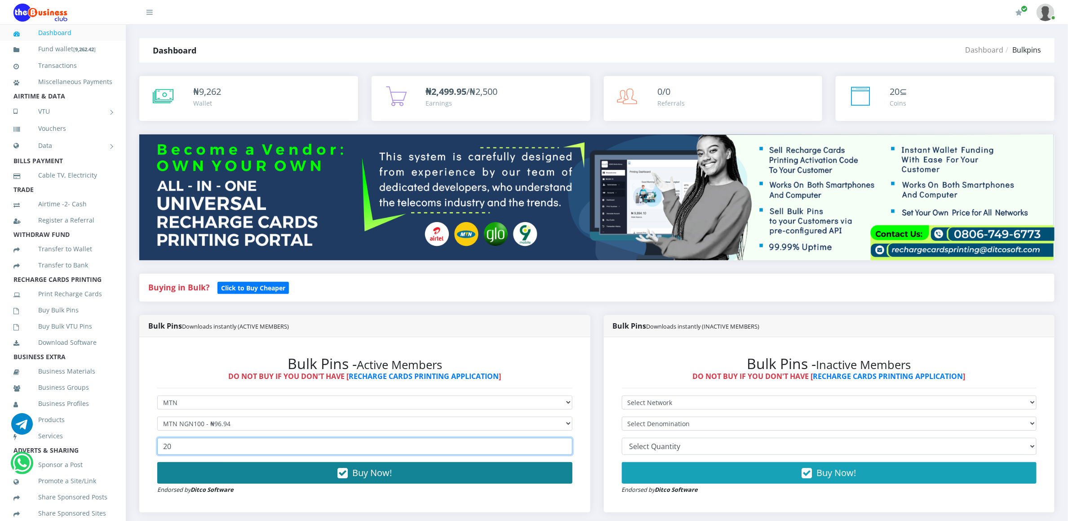
type input "20"
click at [181, 474] on button "Buy Now!" at bounding box center [364, 473] width 415 height 22
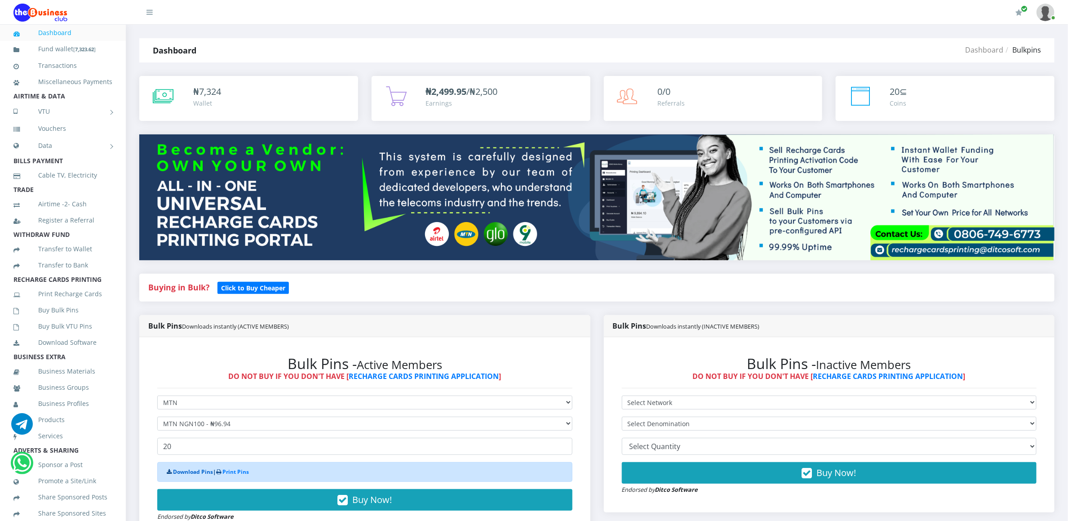
click at [181, 473] on link "Download Pins" at bounding box center [193, 472] width 40 height 8
click at [76, 320] on link "Buy Bulk Pins" at bounding box center [62, 310] width 99 height 21
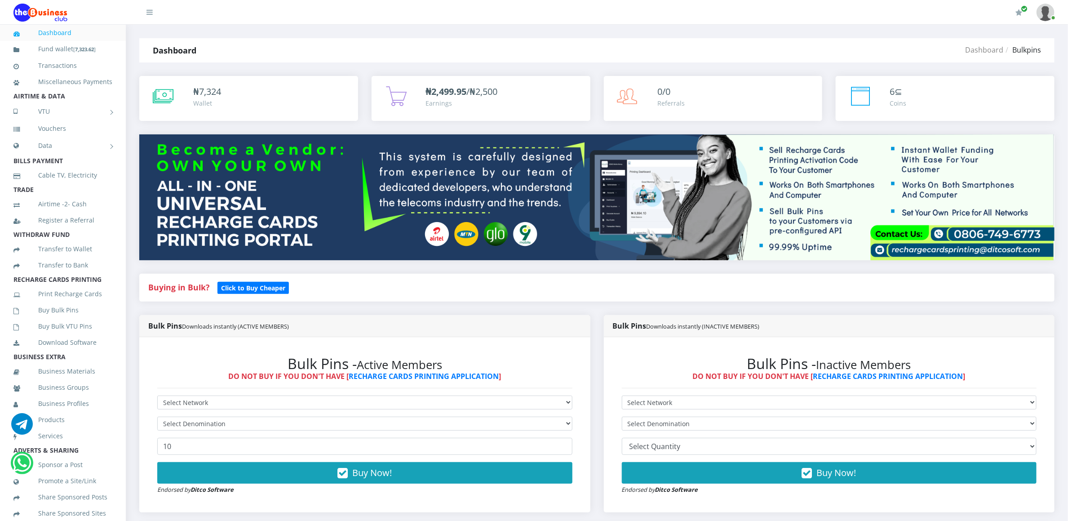
click at [165, 395] on div "Bulk Pins - Active Members DO NOT BUY IF YOU DON'T HAVE [ RECHARGE CARDS PRINTI…" at bounding box center [364, 425] width 433 height 158
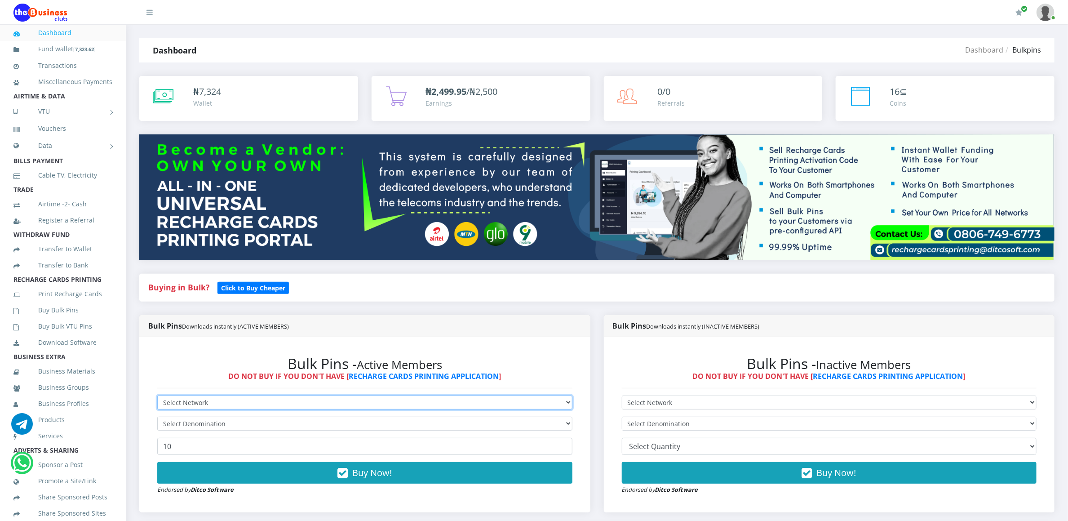
click at [165, 403] on select "Select Network MTN Globacom 9Mobile Airtel" at bounding box center [364, 402] width 415 height 14
select select "MTN"
click at [157, 397] on select "Select Network MTN Globacom 9Mobile Airtel" at bounding box center [364, 402] width 415 height 14
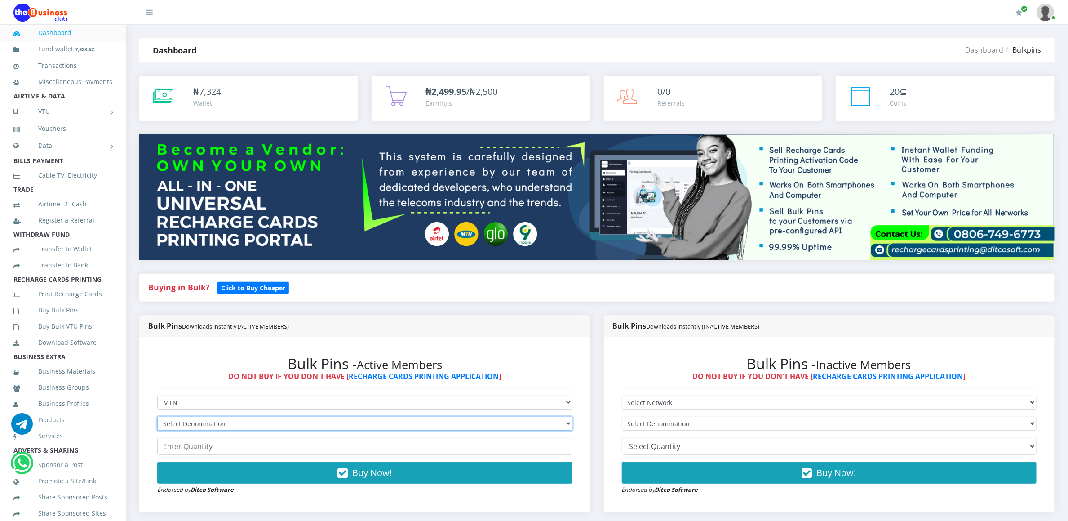
click at [170, 424] on select "Select Denomination MTN NGN100 - ₦96.94 MTN NGN200 - ₦193.88 MTN NGN400 - ₦387.…" at bounding box center [364, 423] width 415 height 14
select select "193.88-200"
click at [157, 418] on select "Select Denomination MTN NGN100 - ₦96.94 MTN NGN200 - ₦193.88 MTN NGN400 - ₦387.…" at bounding box center [364, 423] width 415 height 14
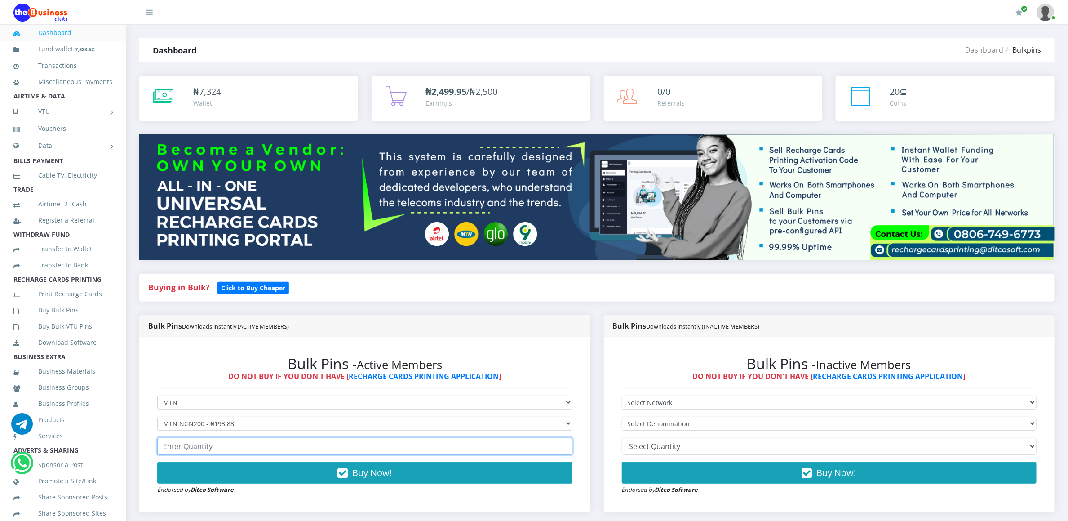
click at [192, 439] on input "number" at bounding box center [364, 446] width 415 height 17
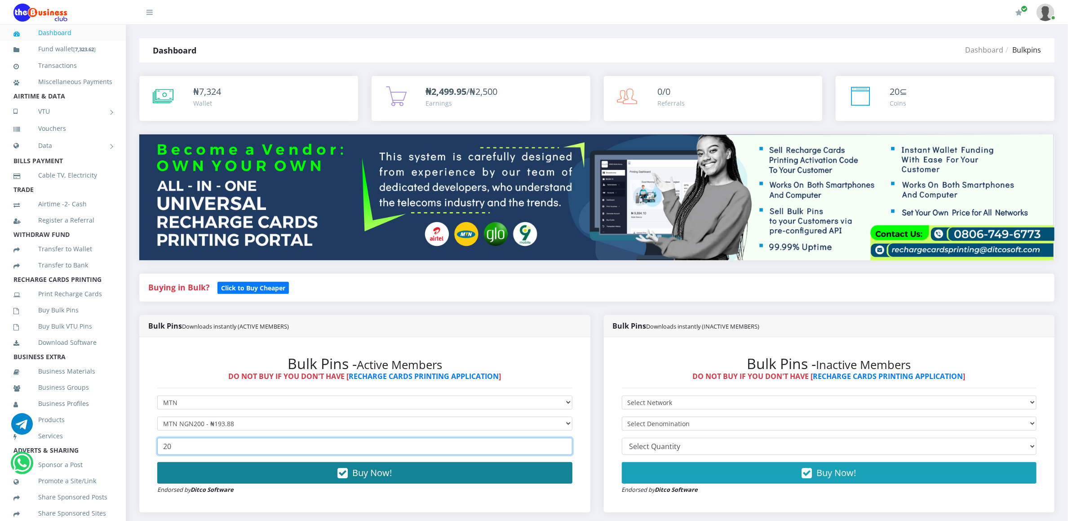
type input "20"
click at [193, 474] on button "Buy Now!" at bounding box center [364, 473] width 415 height 22
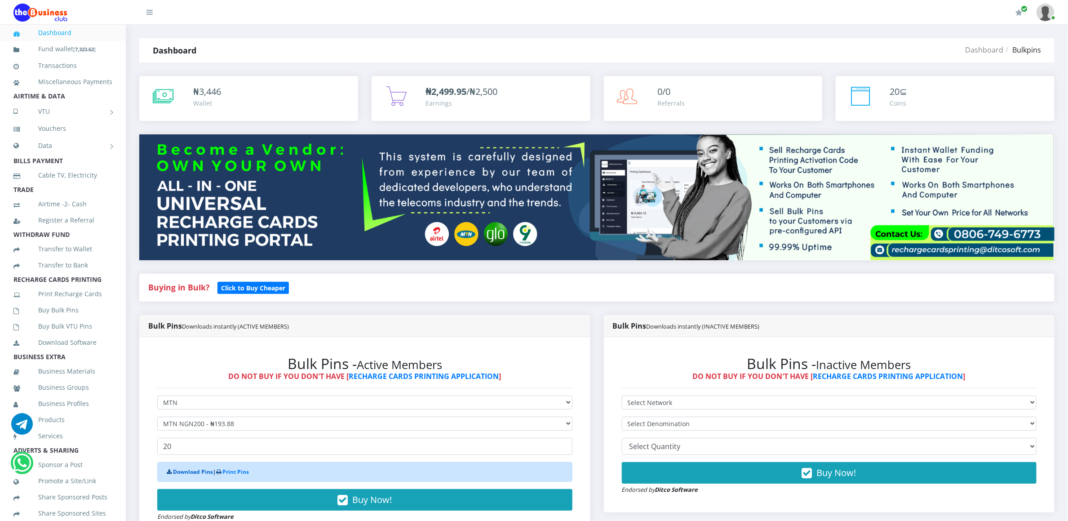
click at [193, 472] on link "Download Pins" at bounding box center [193, 472] width 40 height 8
click at [75, 314] on link "Buy Bulk Pins" at bounding box center [62, 310] width 99 height 21
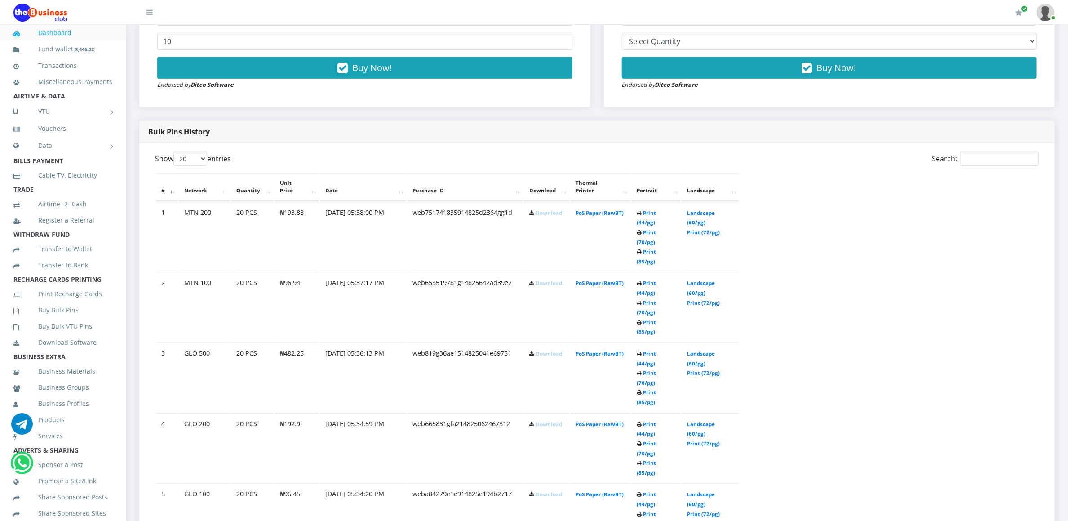
scroll to position [404, 0]
click at [545, 491] on link "Download" at bounding box center [549, 494] width 27 height 7
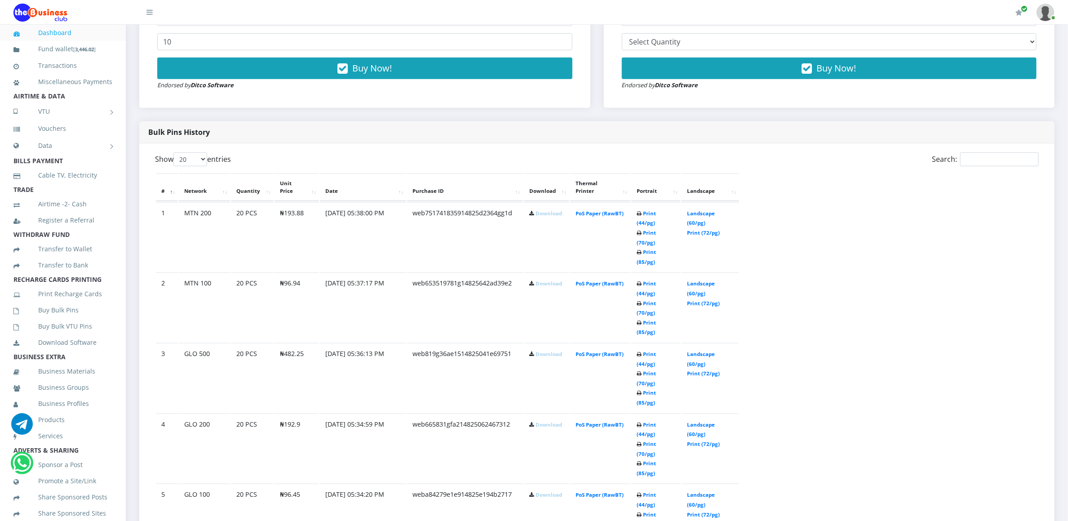
click at [547, 421] on link "Download" at bounding box center [549, 424] width 27 height 7
click at [548, 343] on td "Download" at bounding box center [546, 378] width 45 height 70
click at [548, 350] on link "Download" at bounding box center [549, 353] width 27 height 7
click at [547, 280] on link "Download" at bounding box center [549, 283] width 27 height 7
click at [547, 210] on link "Download" at bounding box center [549, 213] width 27 height 7
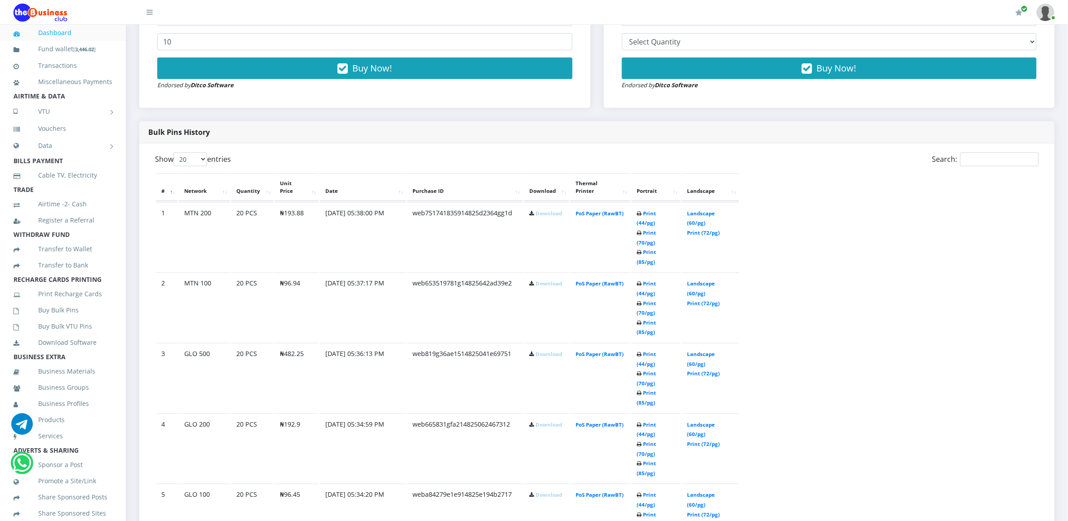
click at [546, 280] on link "Download" at bounding box center [549, 283] width 27 height 7
click at [544, 350] on link "Download" at bounding box center [549, 353] width 27 height 7
click at [544, 421] on link "Download" at bounding box center [549, 424] width 27 height 7
click at [544, 483] on td "Download" at bounding box center [546, 518] width 45 height 70
click at [544, 491] on link "Download" at bounding box center [549, 494] width 27 height 7
